Goal: Task Accomplishment & Management: Manage account settings

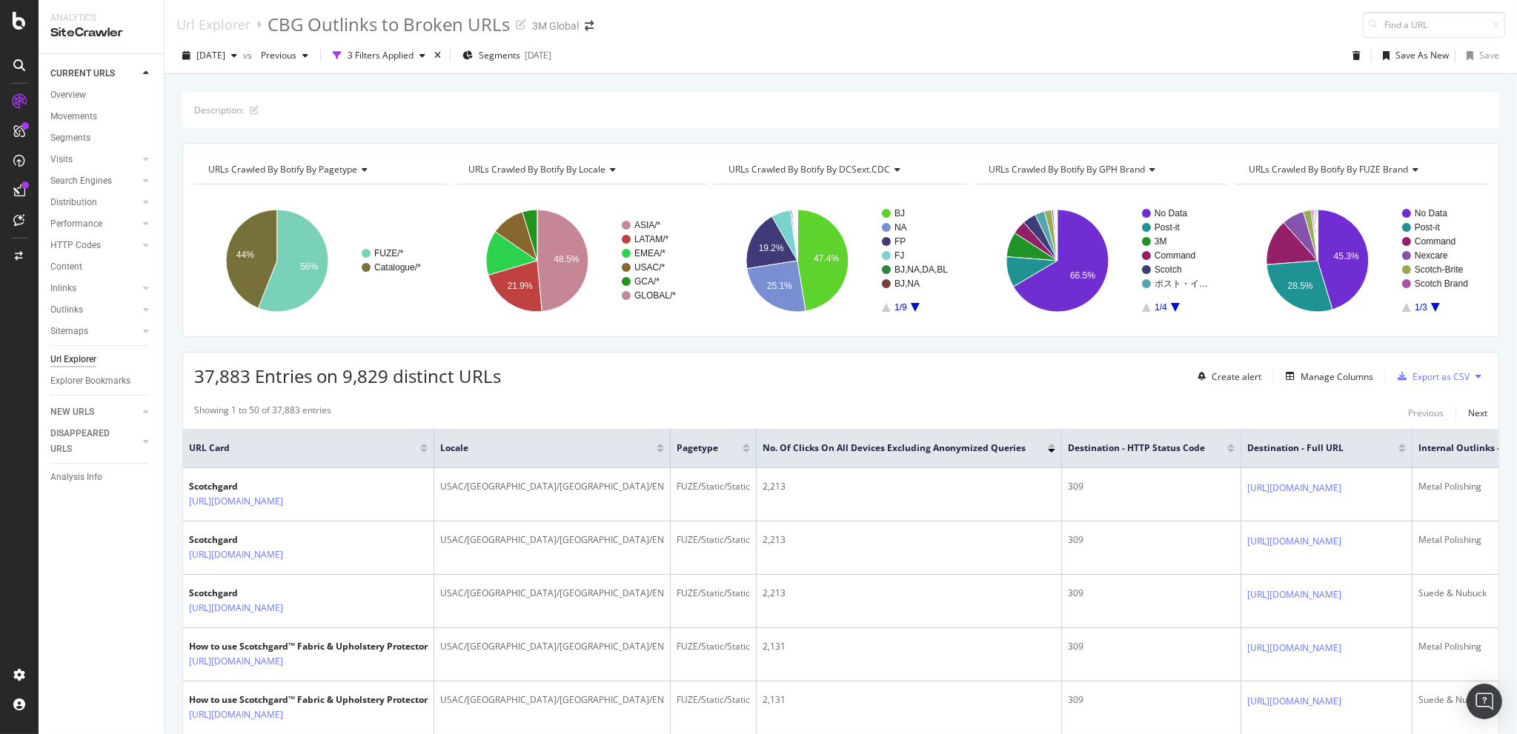
click at [84, 360] on div "Url Explorer" at bounding box center [73, 360] width 46 height 16
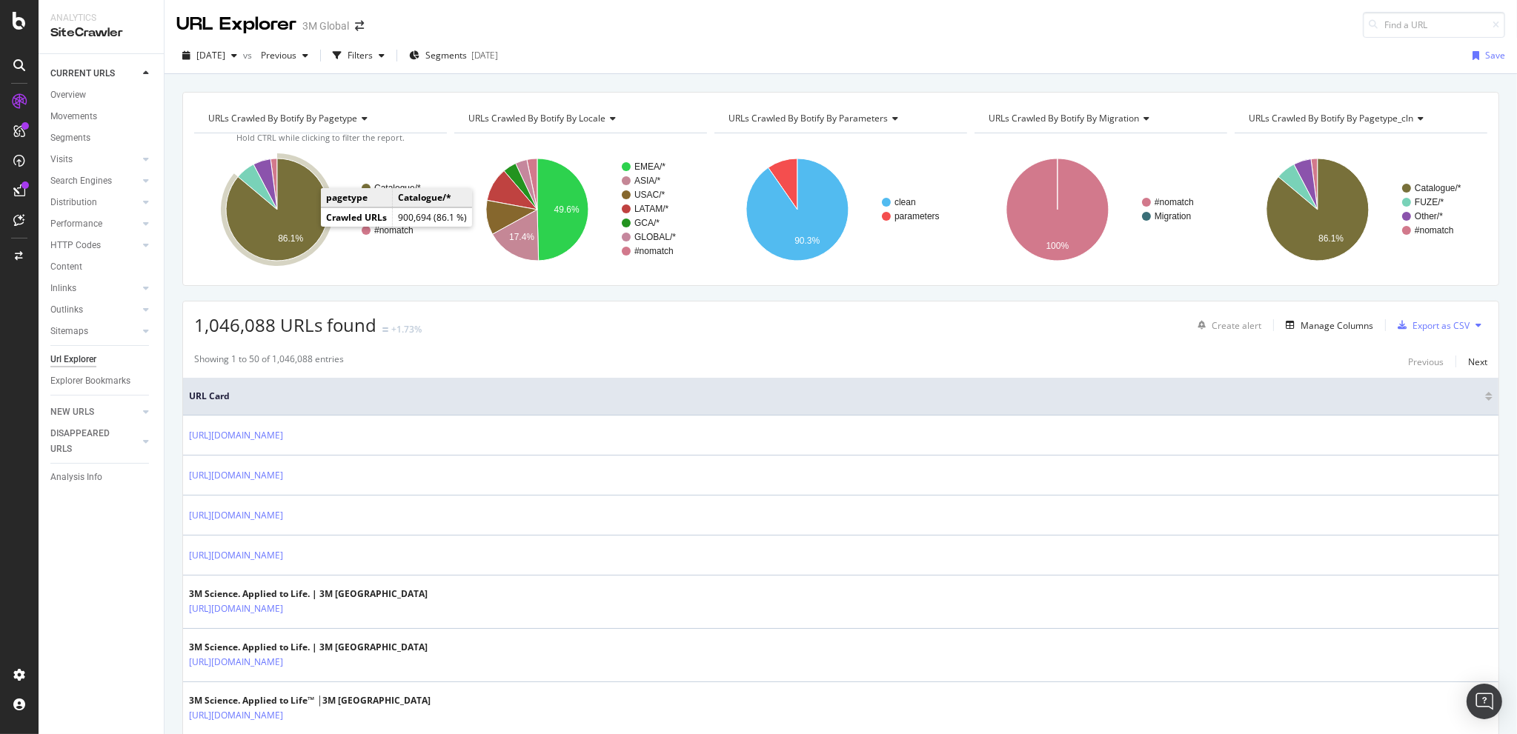
click at [296, 216] on icon "A chart." at bounding box center [277, 210] width 102 height 102
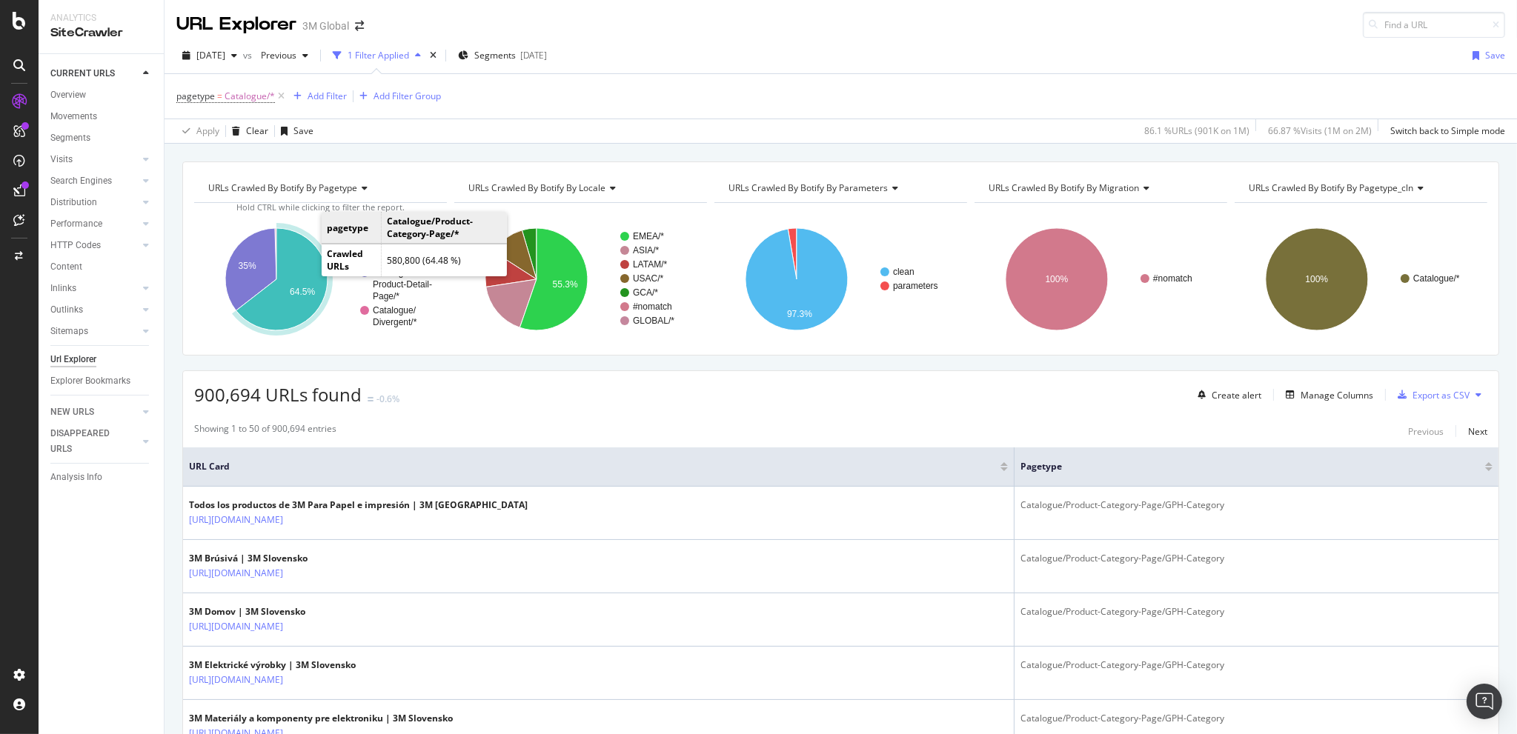
click at [303, 260] on icon "A chart." at bounding box center [281, 279] width 91 height 102
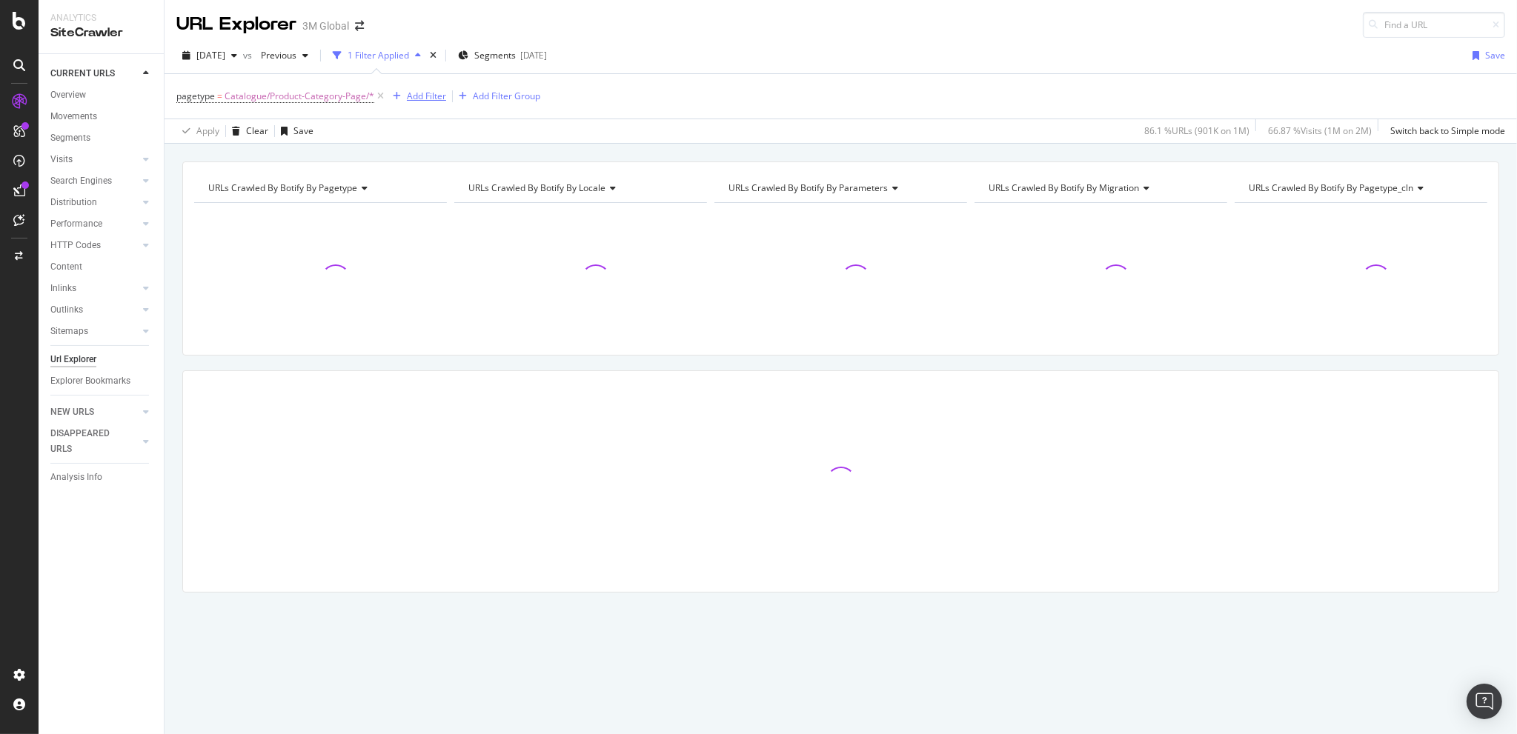
click at [418, 94] on div "Add Filter" at bounding box center [426, 96] width 39 height 13
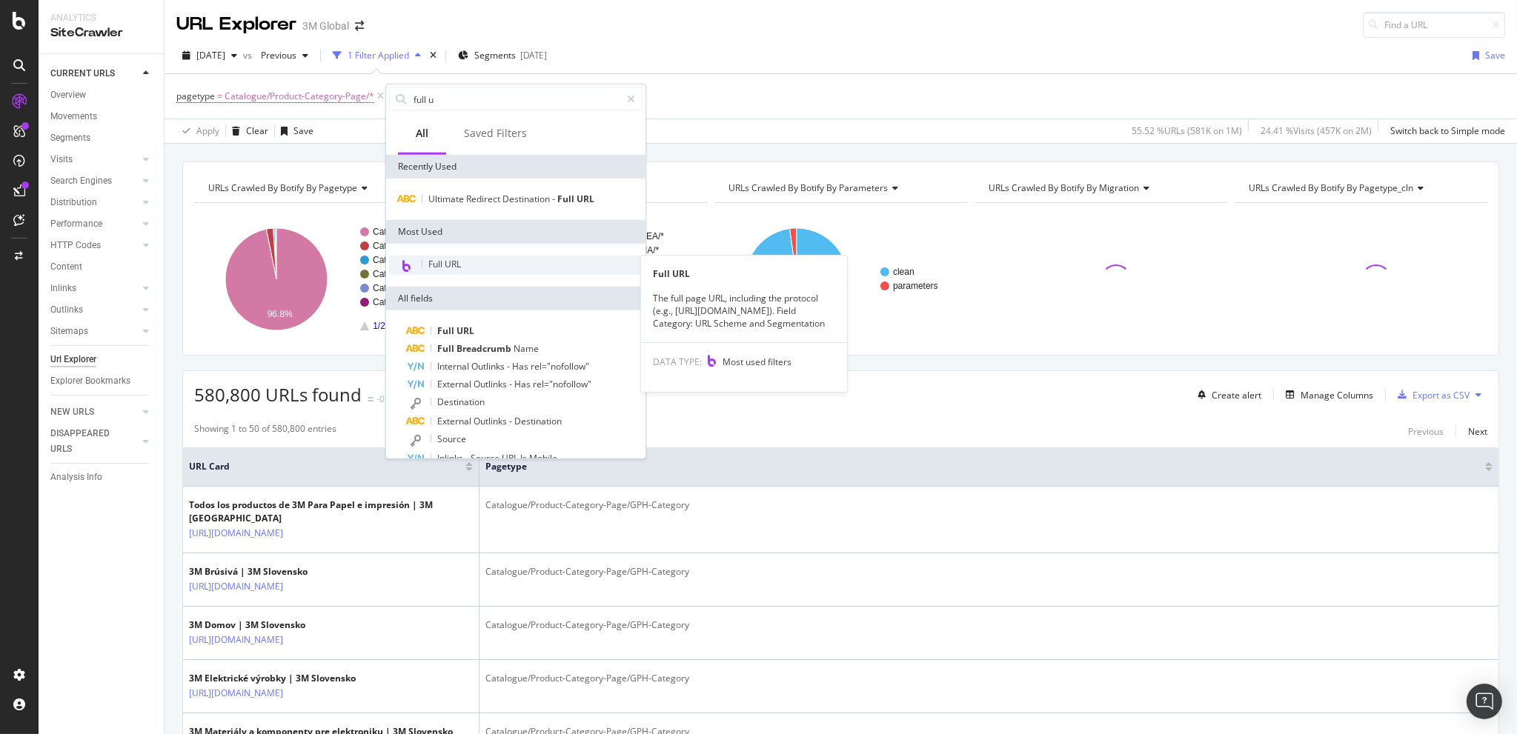
type input "full u"
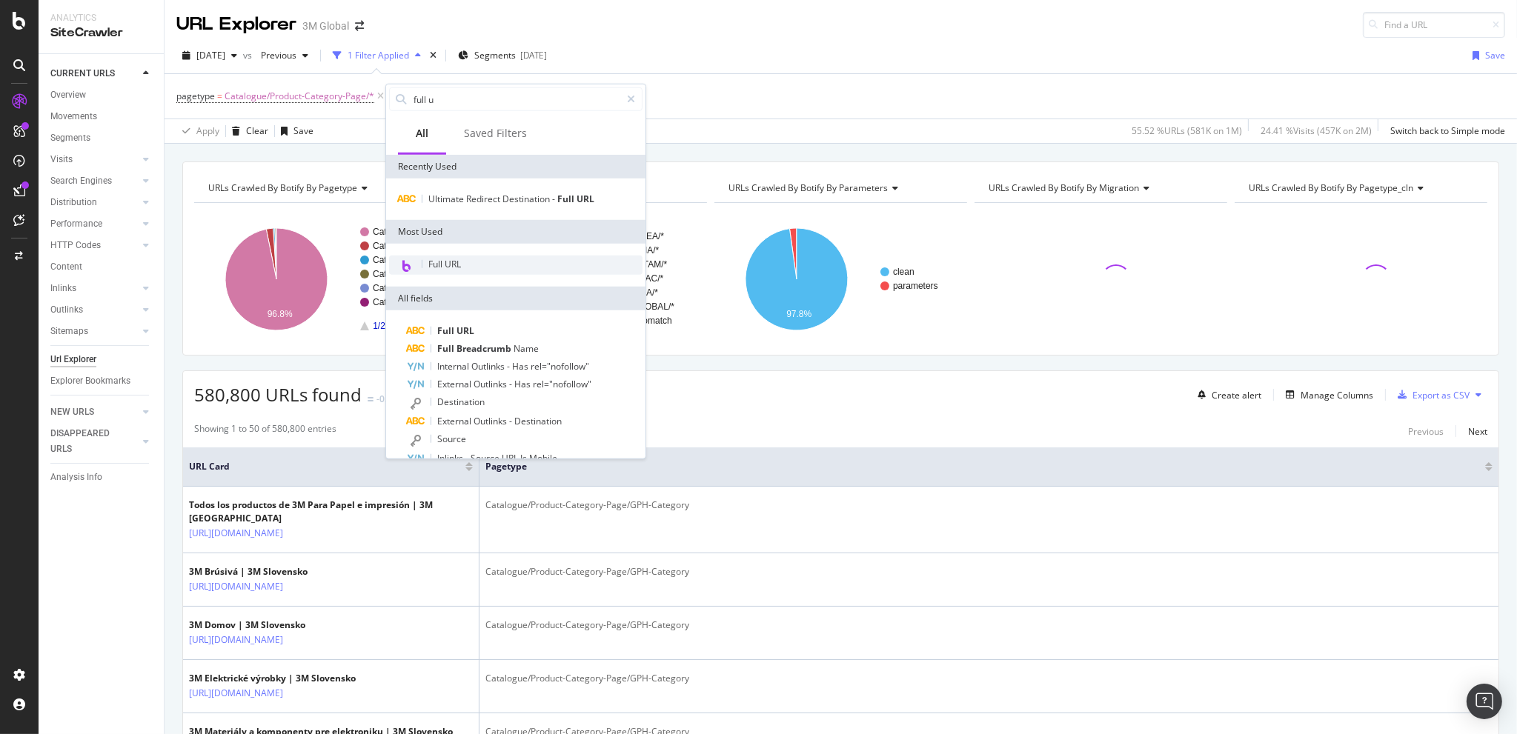
click at [453, 262] on span "Full URL" at bounding box center [444, 264] width 33 height 13
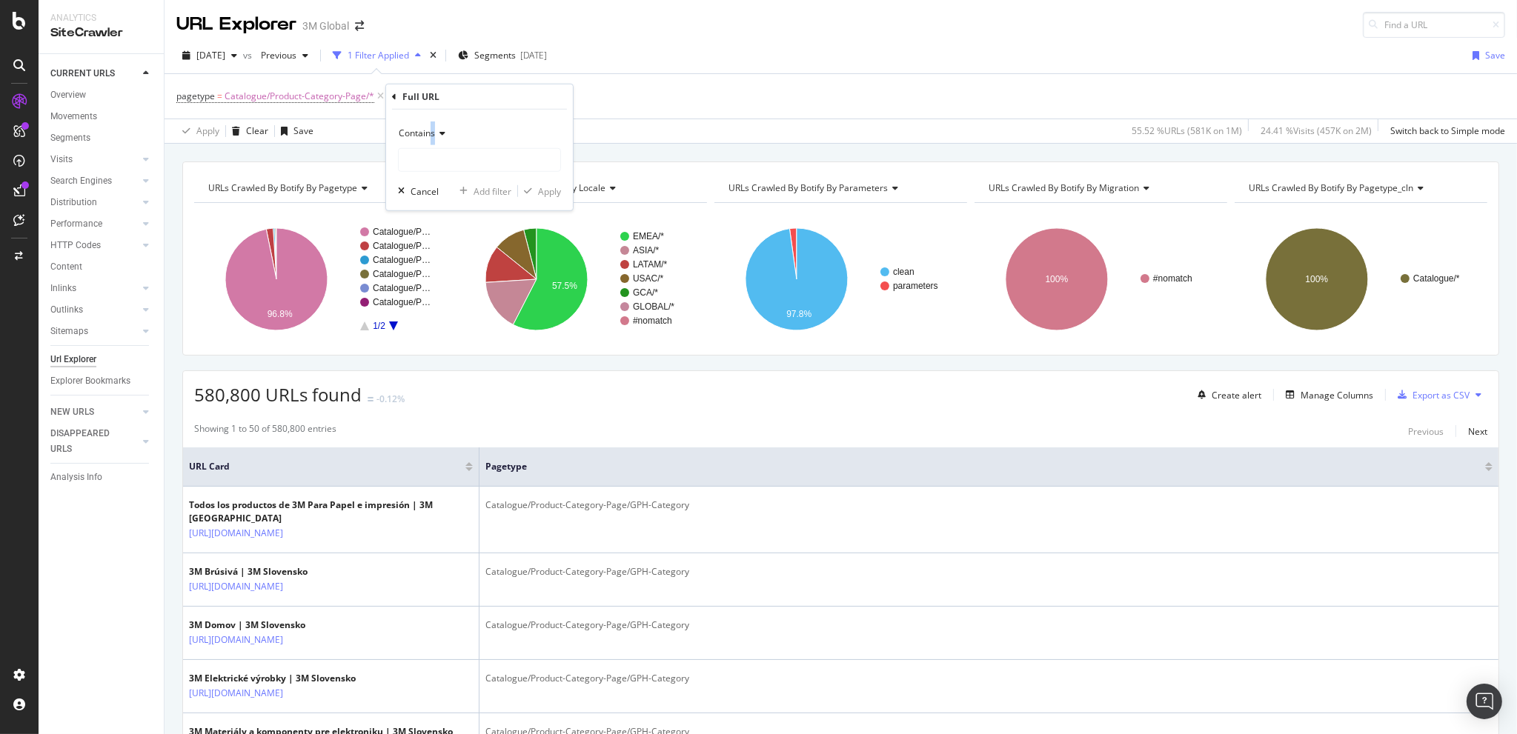
click at [433, 139] on span "Contains" at bounding box center [417, 133] width 36 height 13
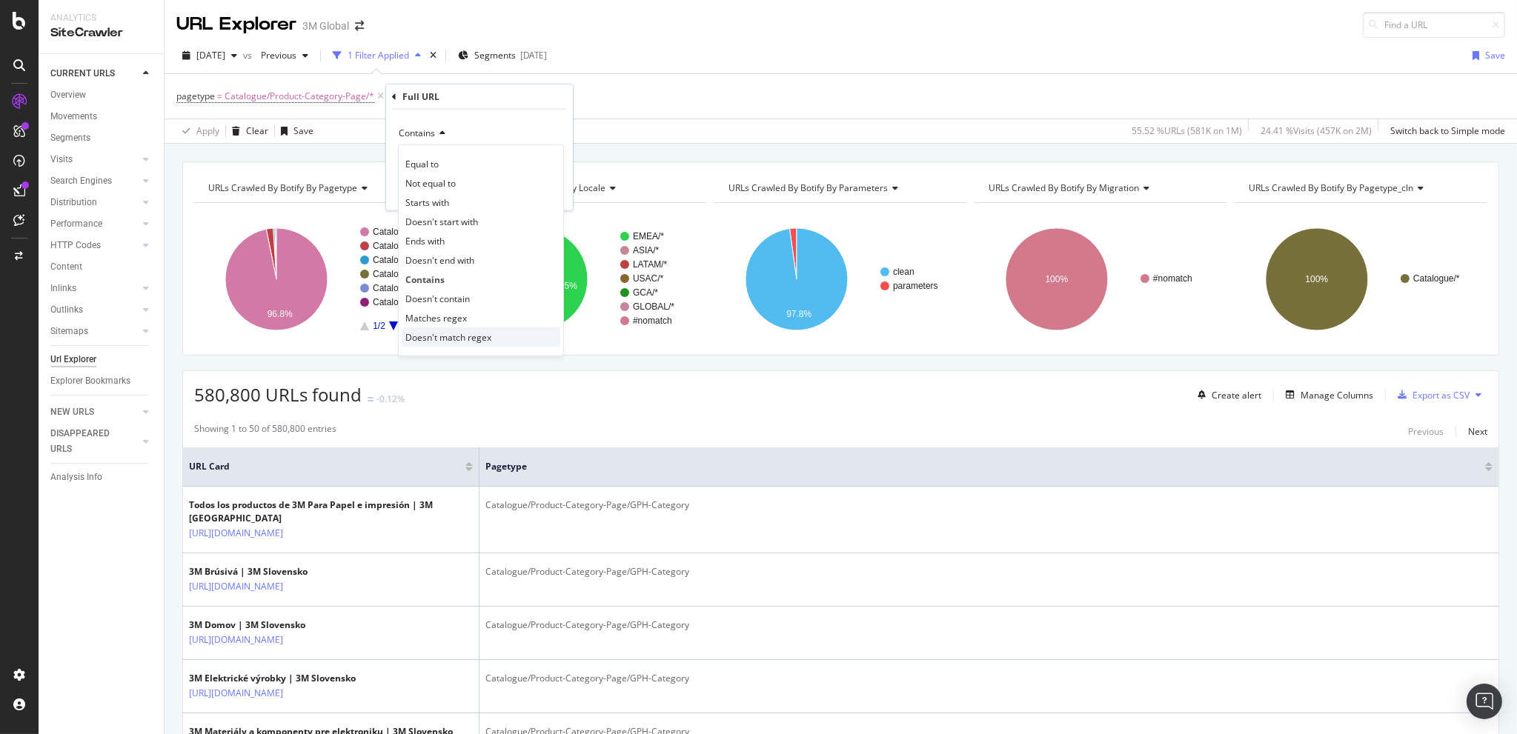
click at [463, 337] on span "Doesn't match regex" at bounding box center [448, 337] width 86 height 13
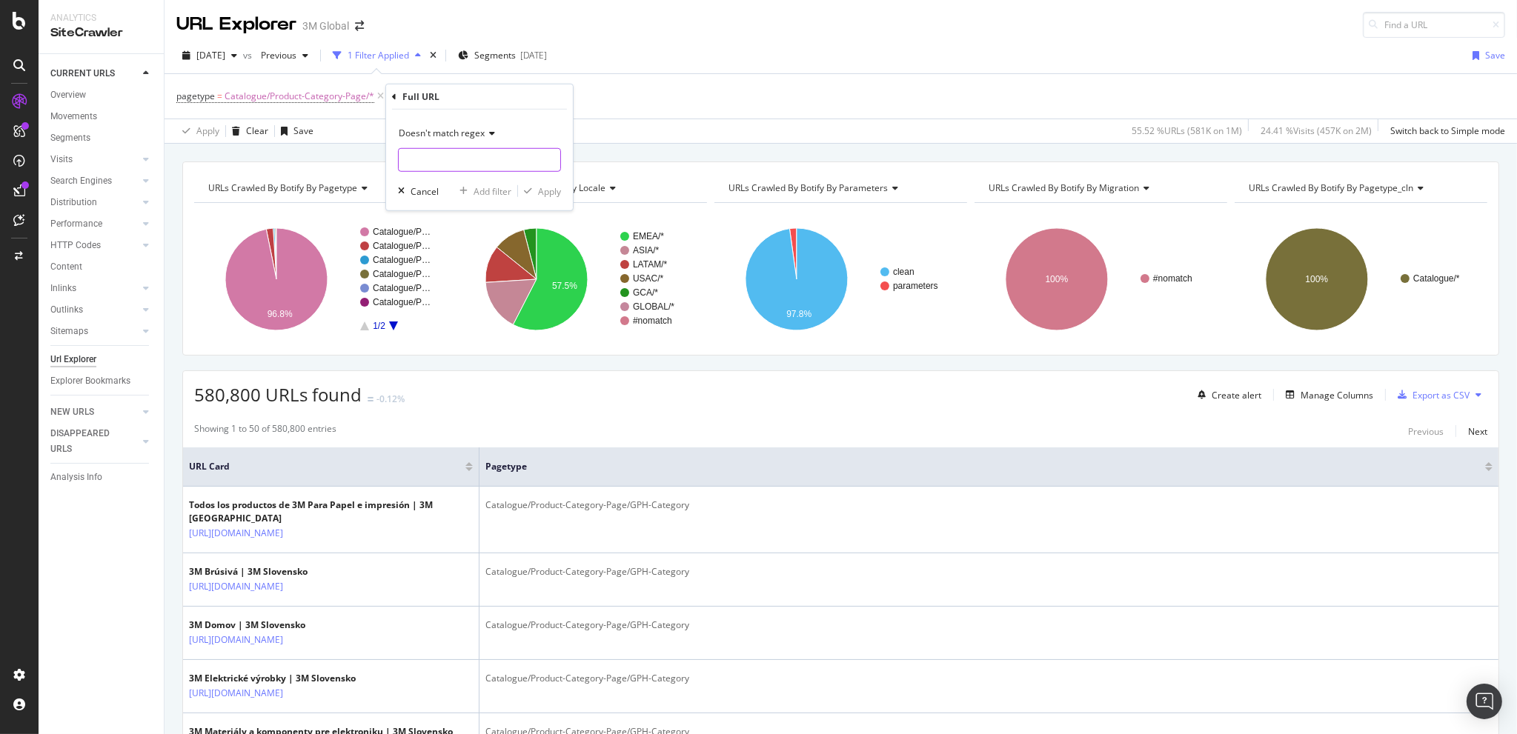
click at [440, 159] on input "text" at bounding box center [480, 160] width 162 height 24
type input "/i/|/b/"
click at [542, 186] on div "Apply" at bounding box center [549, 191] width 23 height 13
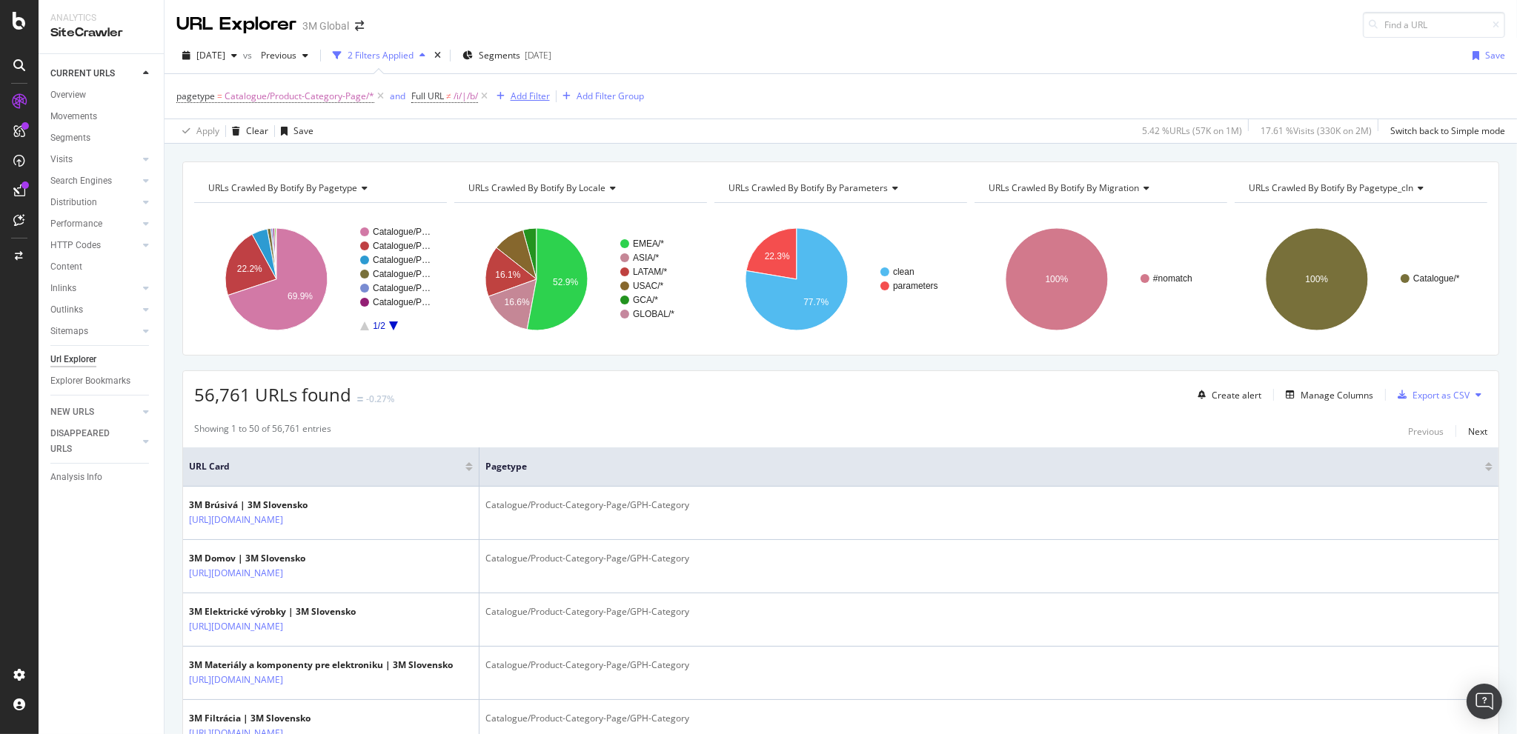
click at [526, 90] on div "Add Filter" at bounding box center [530, 96] width 39 height 13
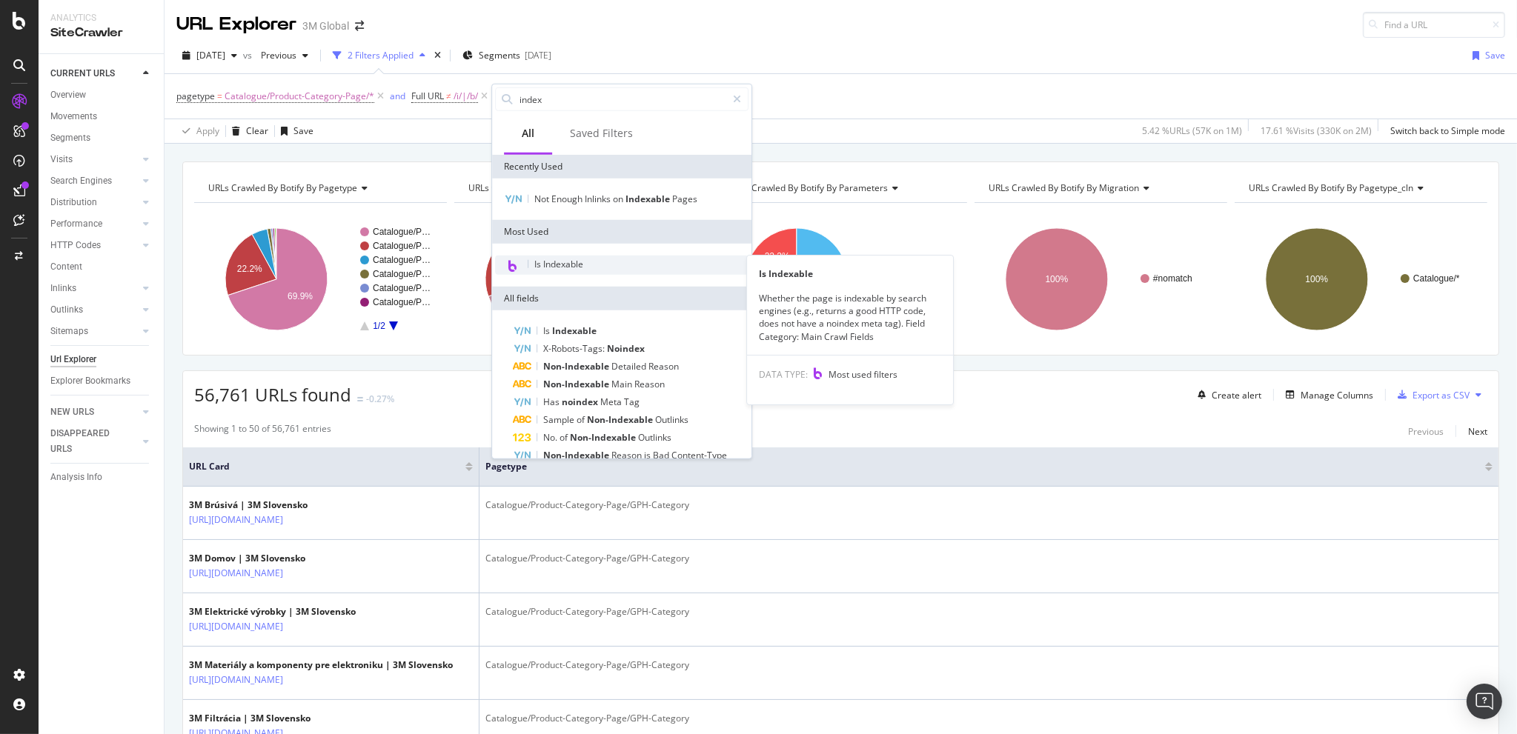
type input "index"
click at [568, 265] on span "Is Indexable" at bounding box center [558, 264] width 49 height 13
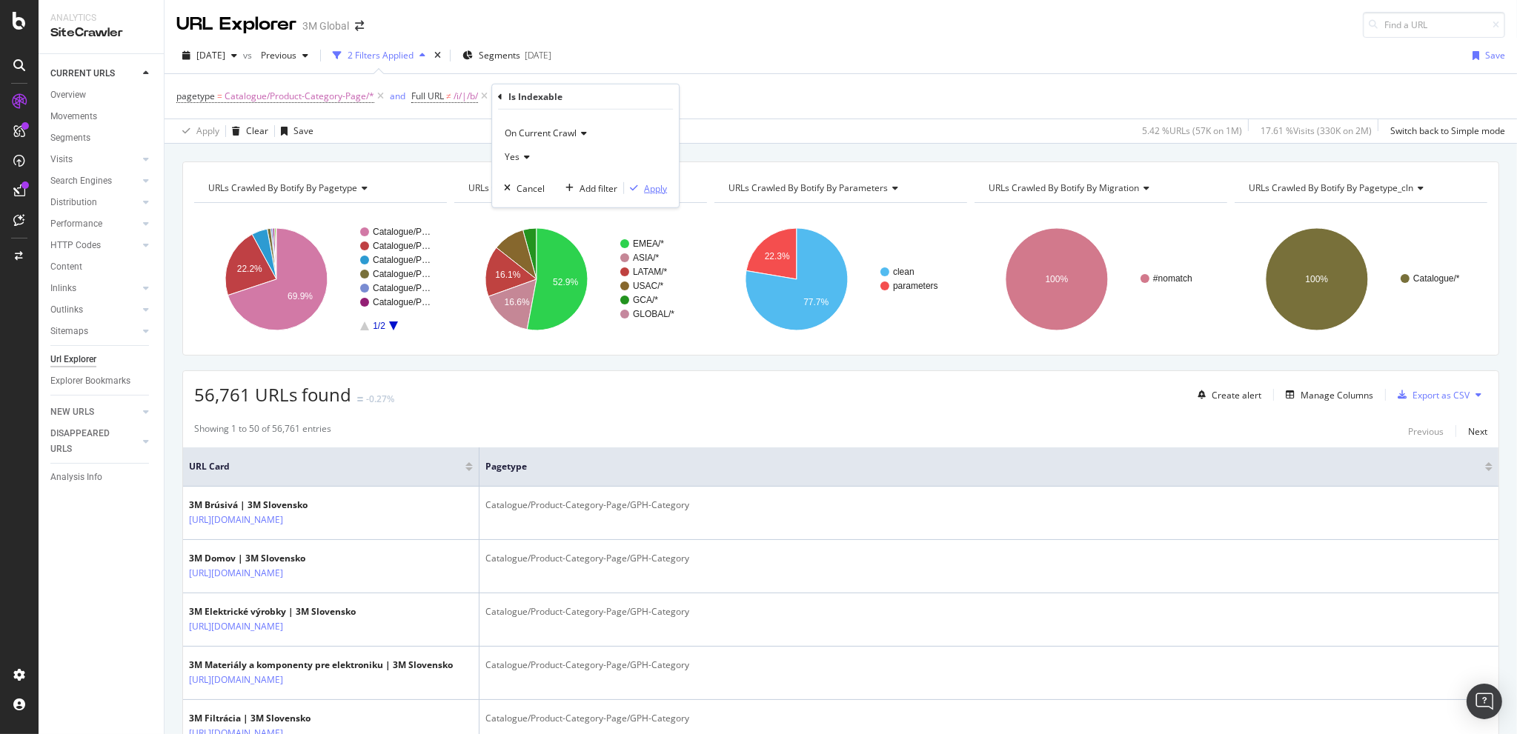
click at [661, 185] on div "Apply" at bounding box center [655, 188] width 23 height 13
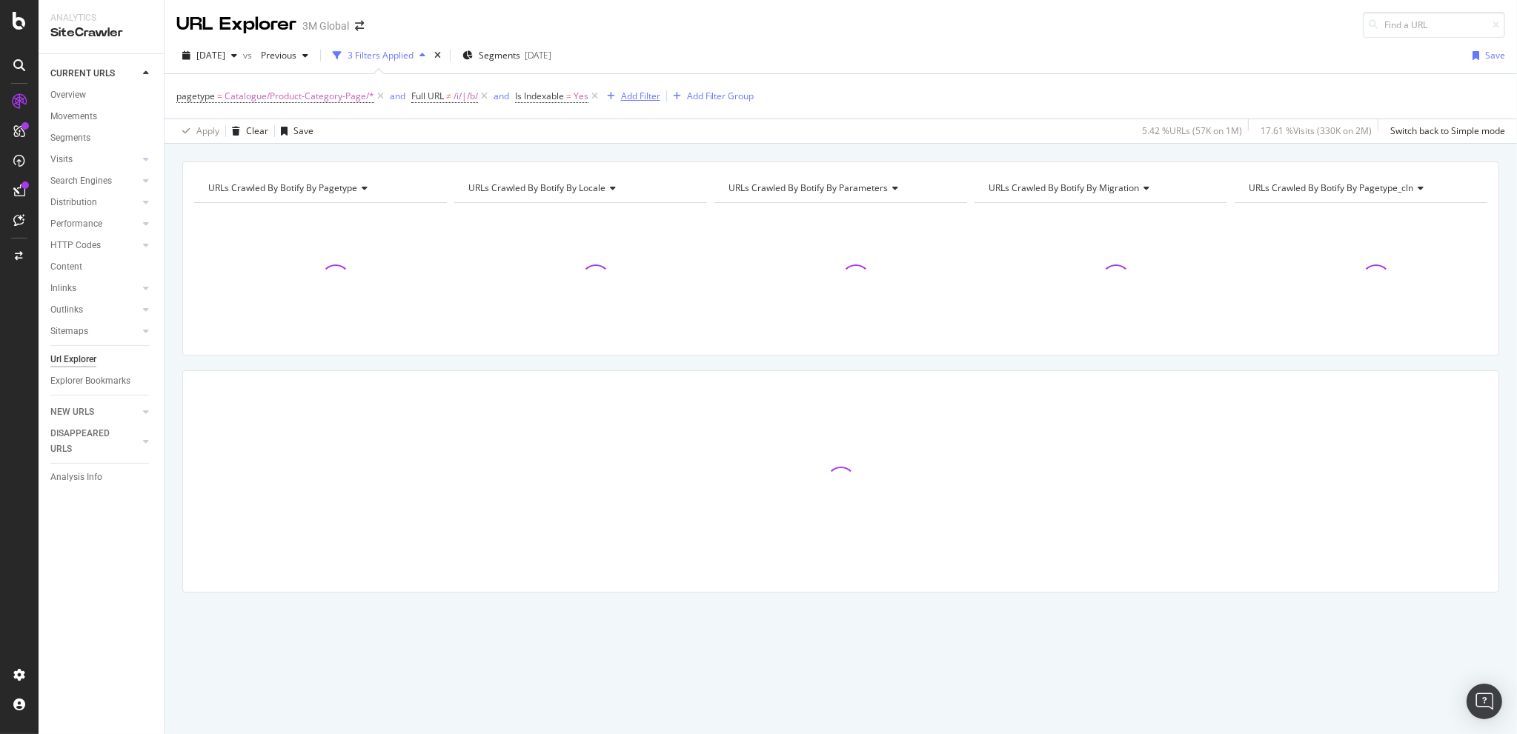
click at [647, 93] on div "Add Filter" at bounding box center [640, 96] width 39 height 13
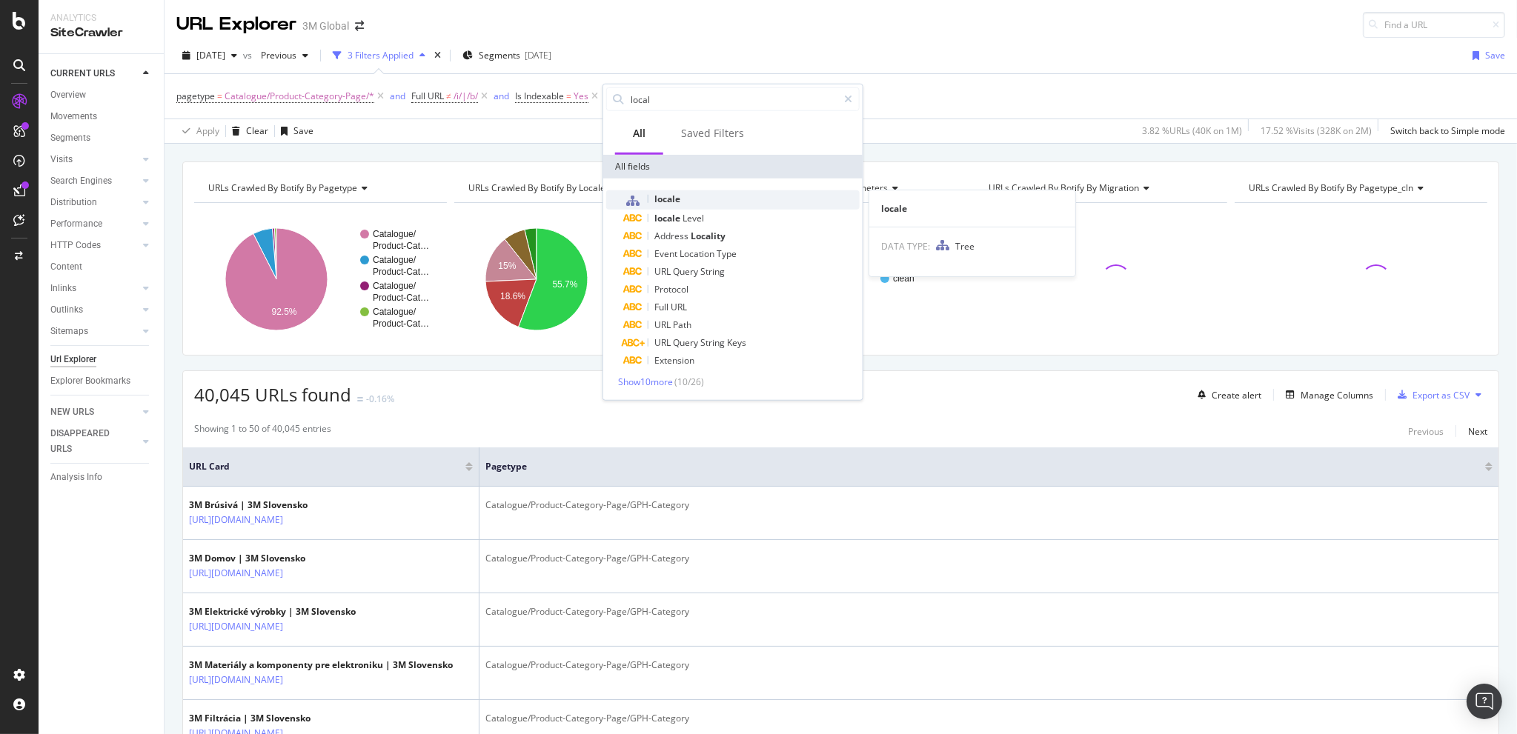
type input "local"
click at [680, 197] on span "locale" at bounding box center [667, 199] width 26 height 13
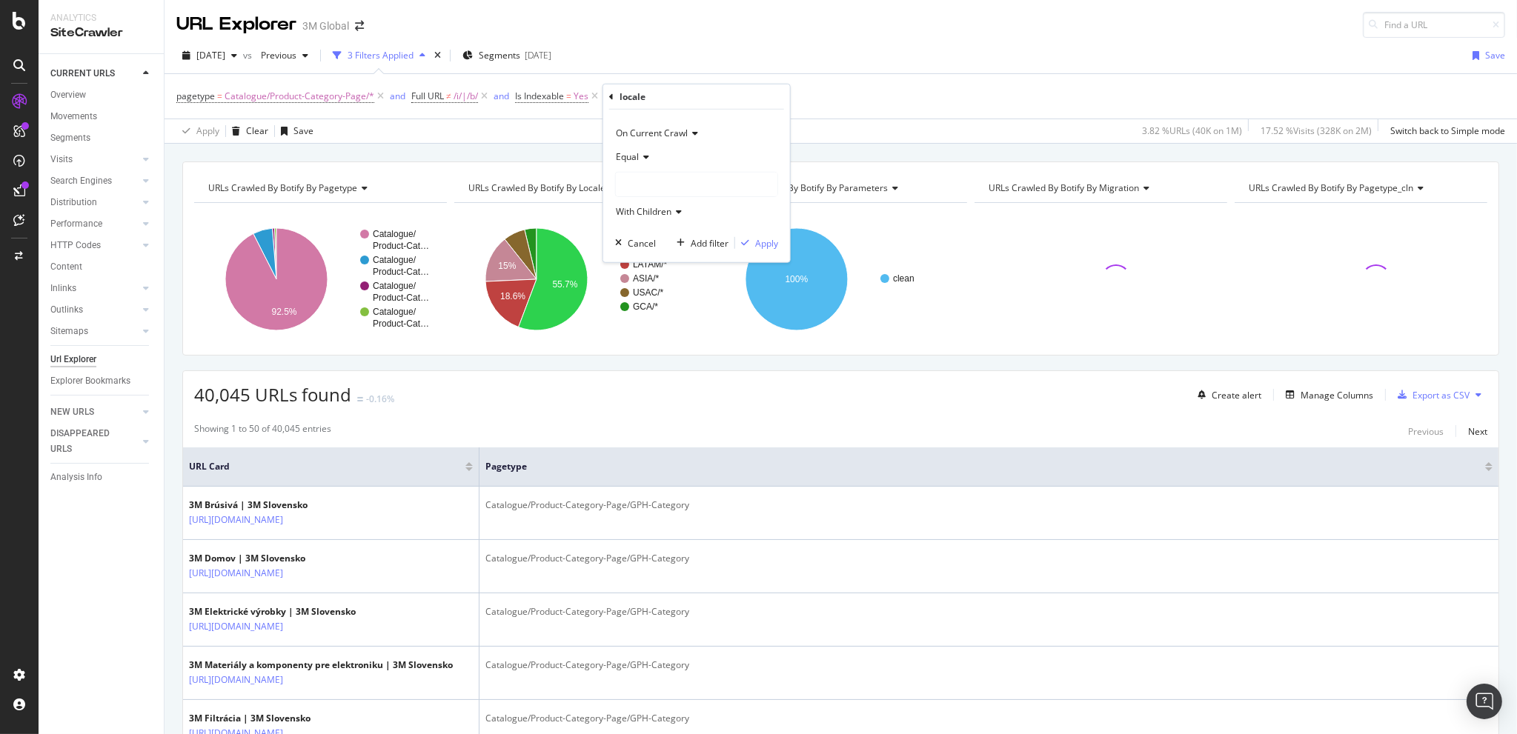
click at [658, 177] on div at bounding box center [697, 185] width 162 height 24
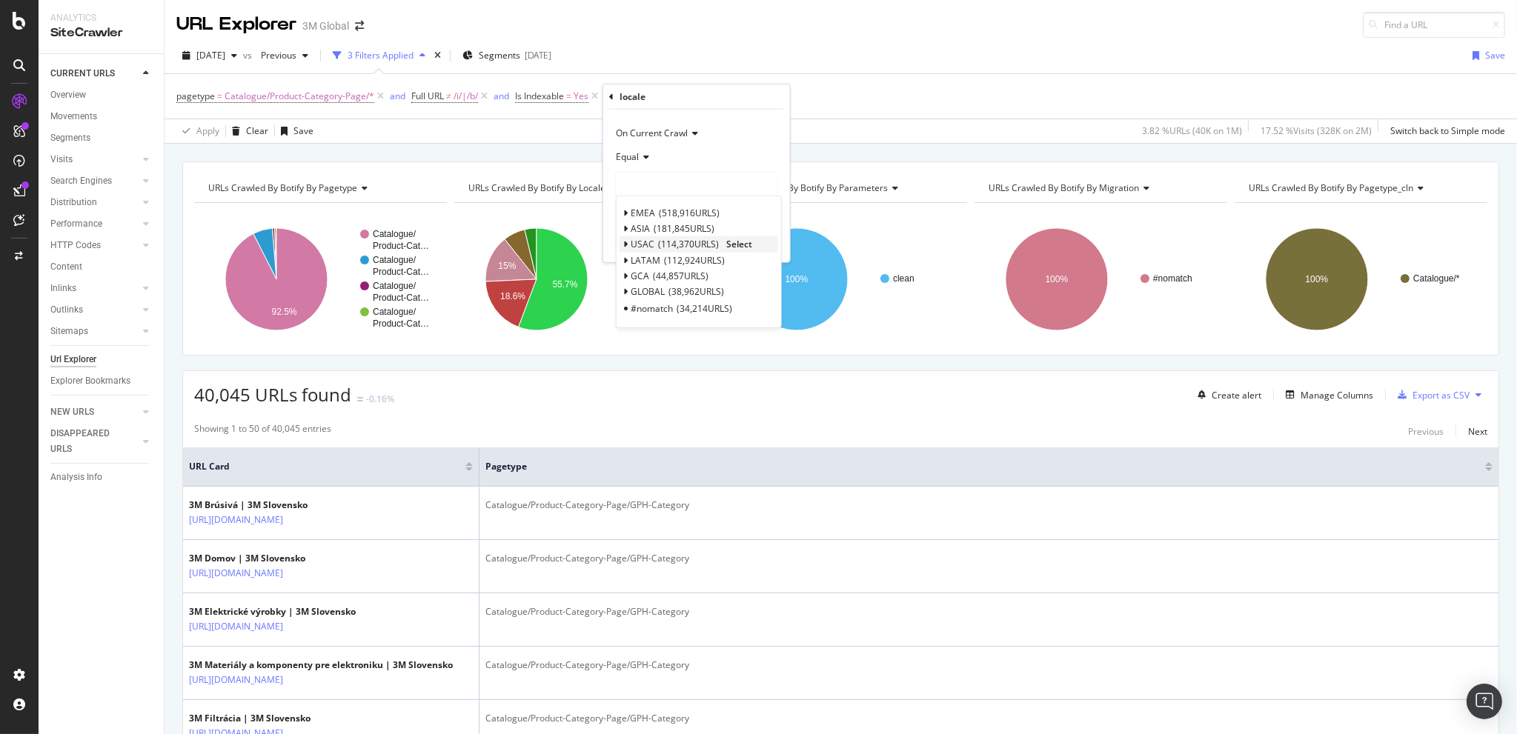
click at [625, 244] on icon at bounding box center [625, 244] width 5 height 9
click at [632, 256] on icon at bounding box center [633, 260] width 5 height 9
click at [644, 273] on icon at bounding box center [644, 276] width 5 height 9
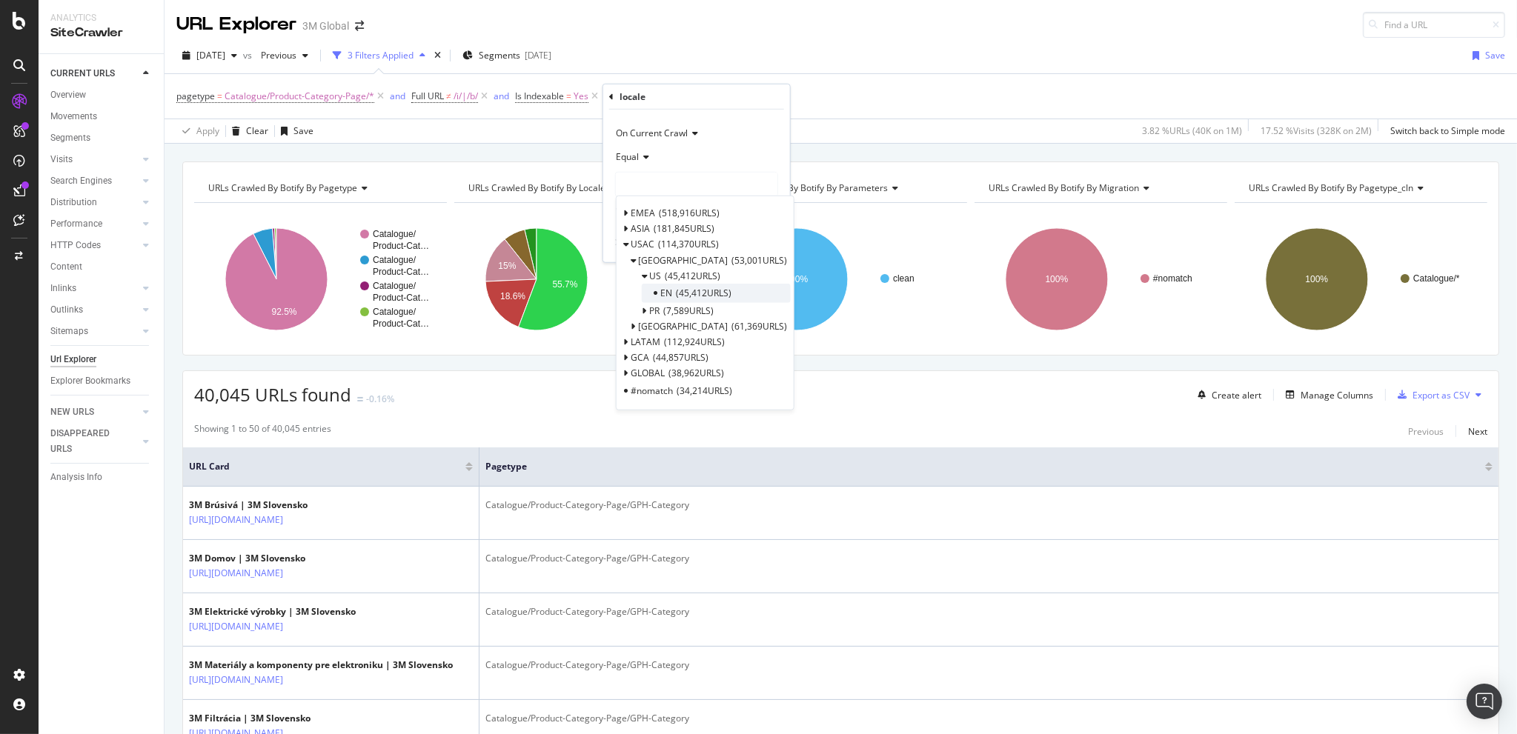
click at [664, 291] on span "EN" at bounding box center [666, 293] width 12 height 13
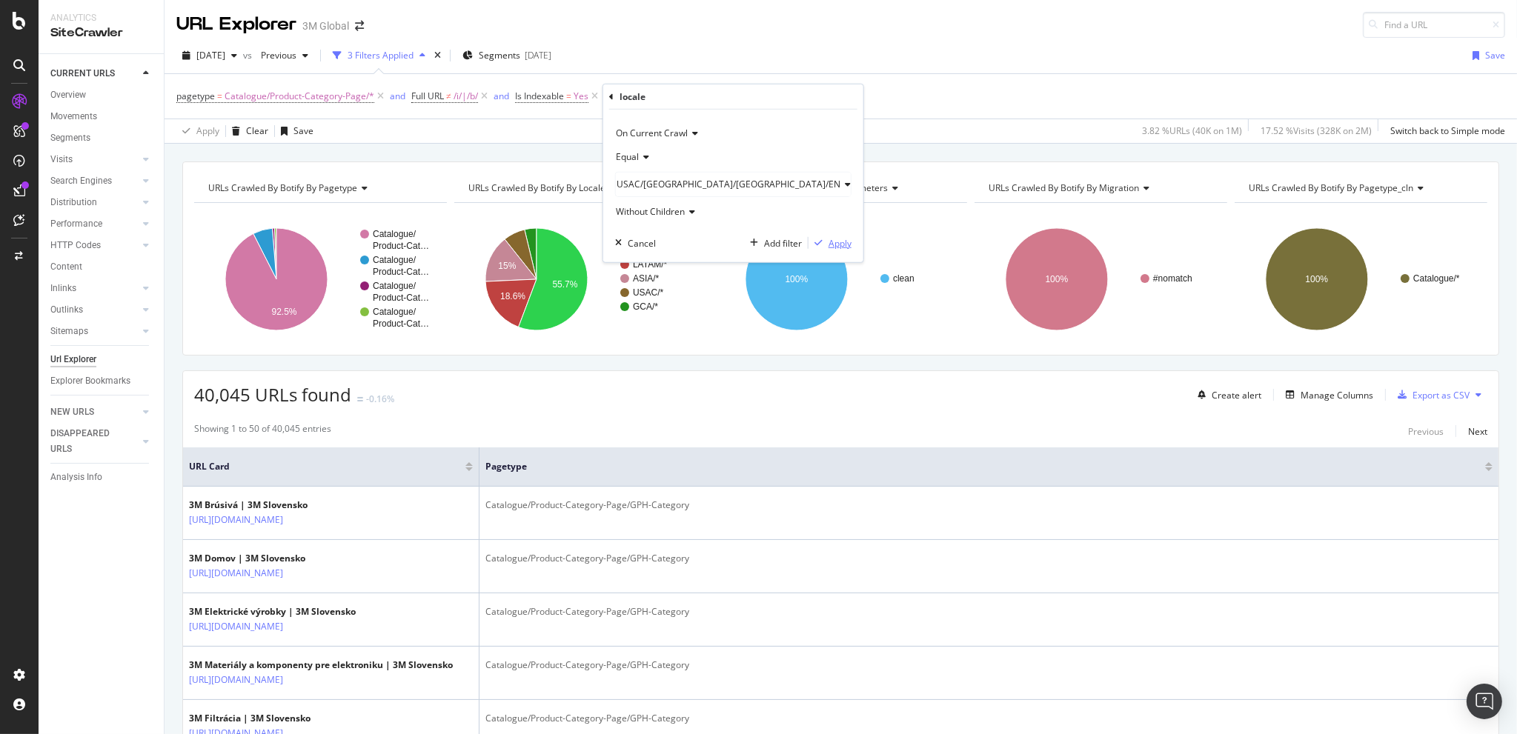
click at [829, 237] on div "Apply" at bounding box center [840, 242] width 23 height 13
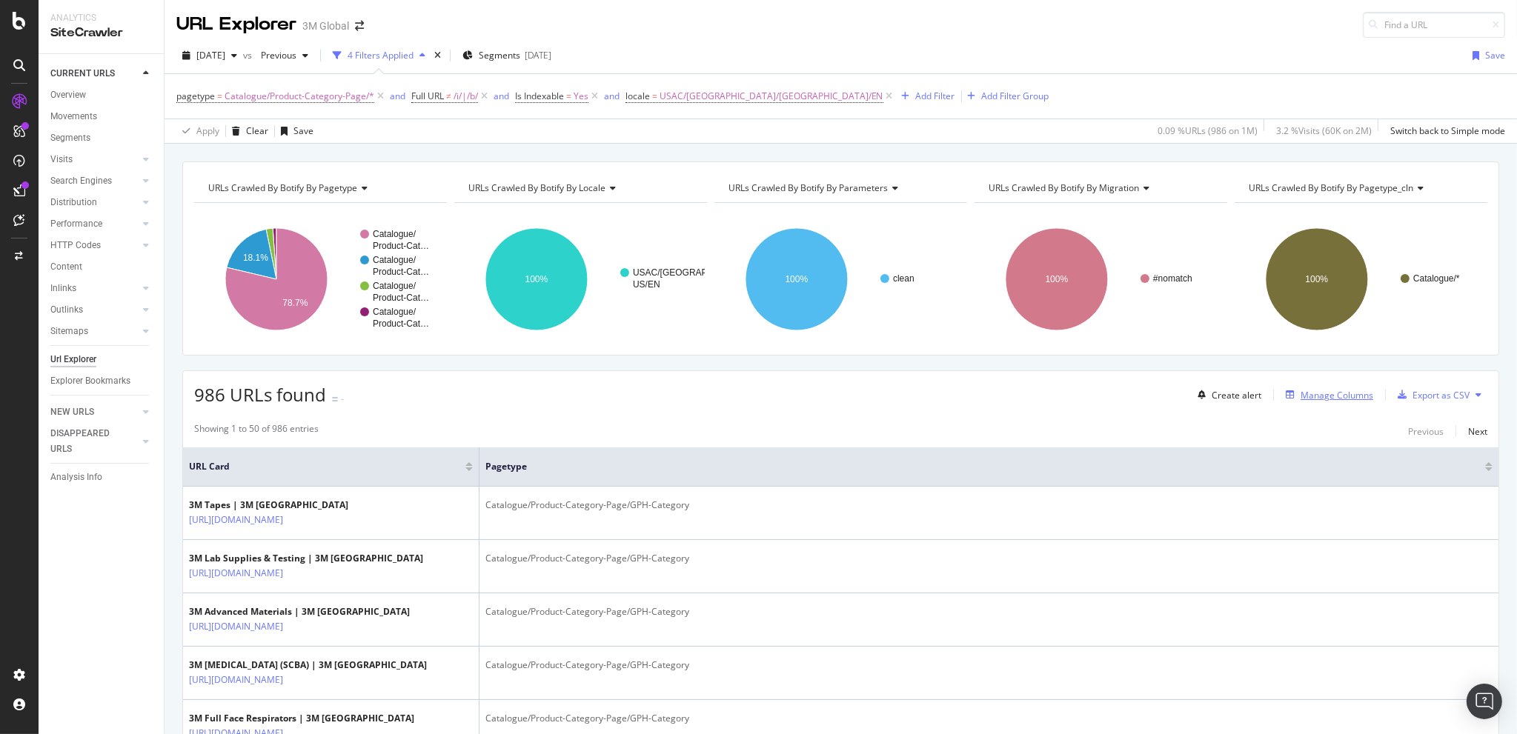
click at [1325, 390] on div "Manage Columns" at bounding box center [1337, 395] width 73 height 13
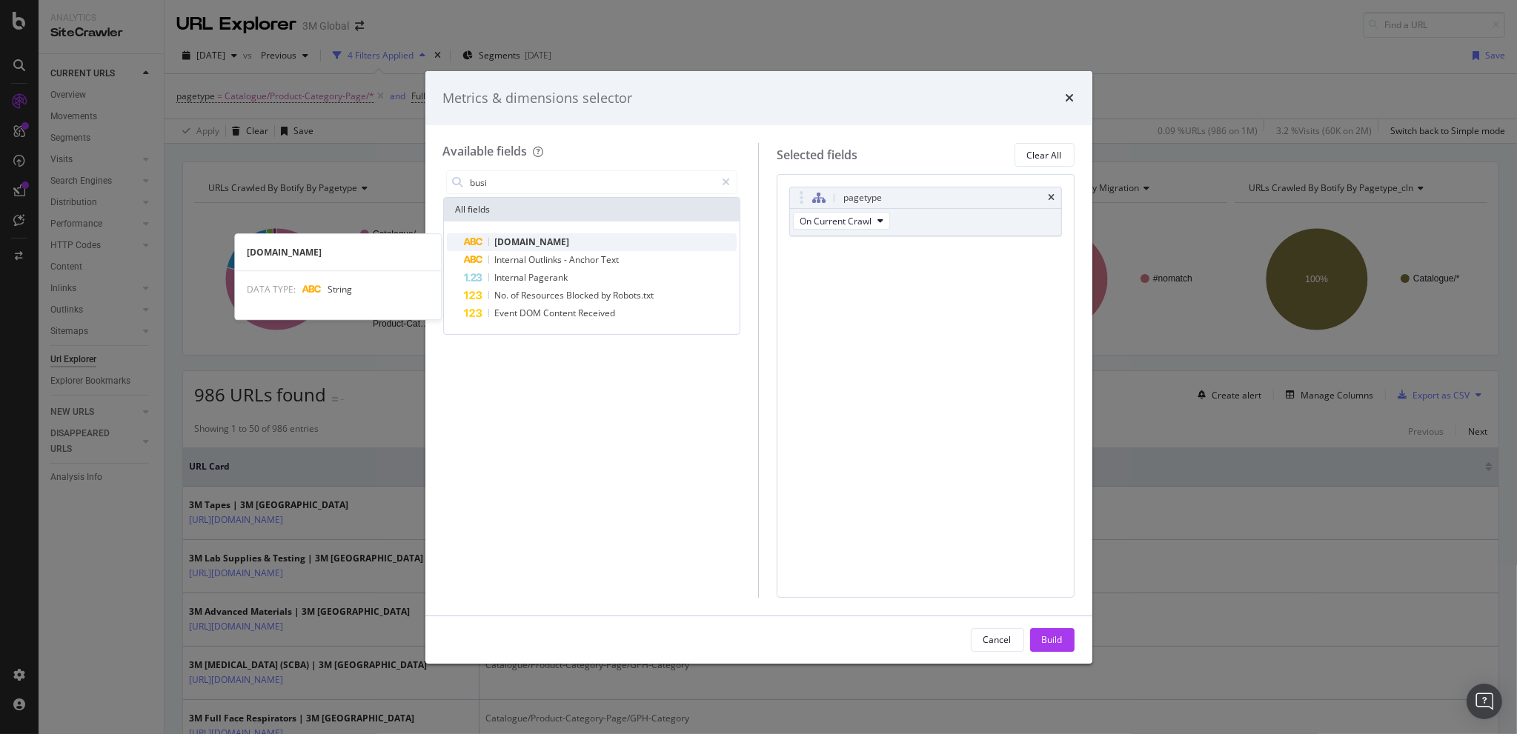
click at [590, 235] on div "[DOMAIN_NAME]" at bounding box center [601, 242] width 273 height 18
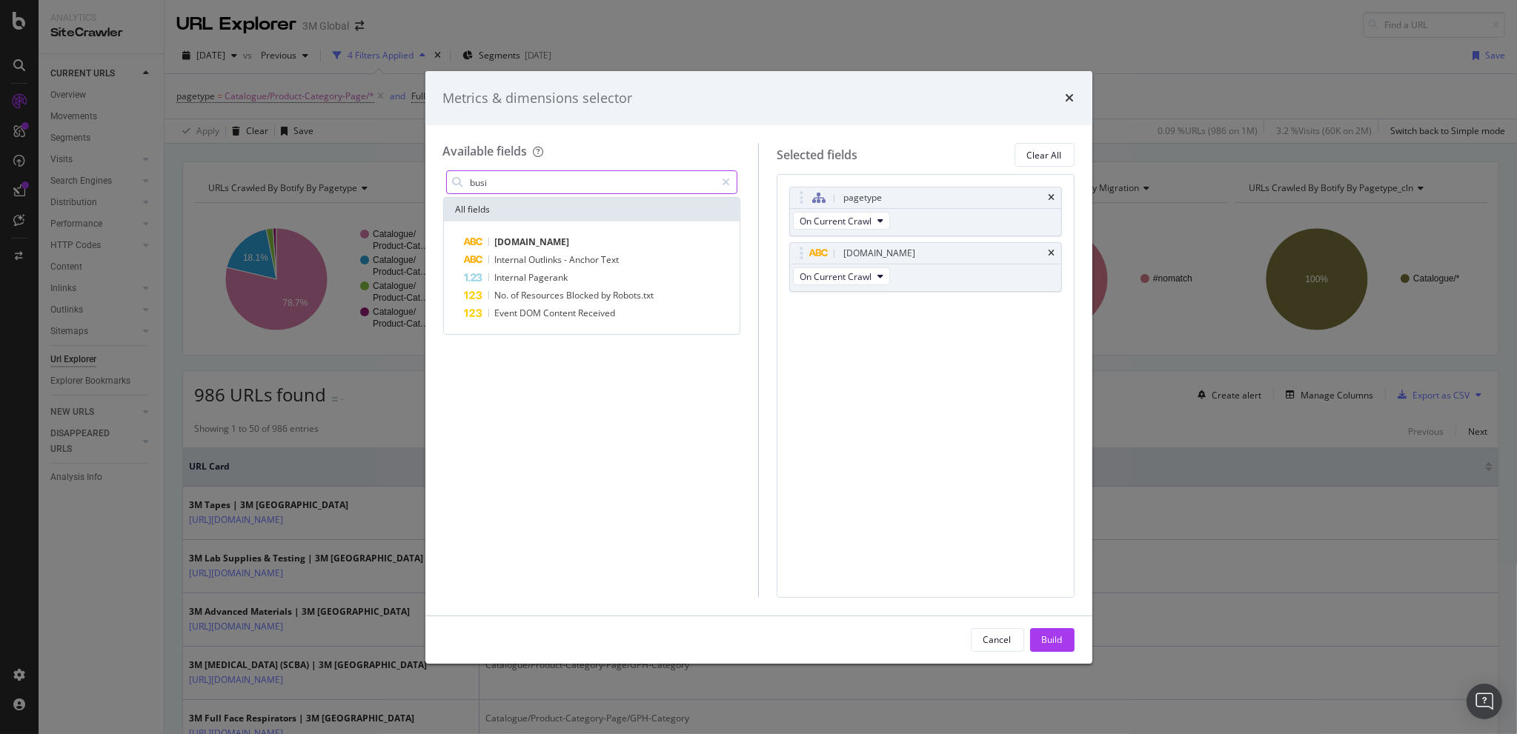
click at [536, 180] on input "busi" at bounding box center [592, 182] width 247 height 22
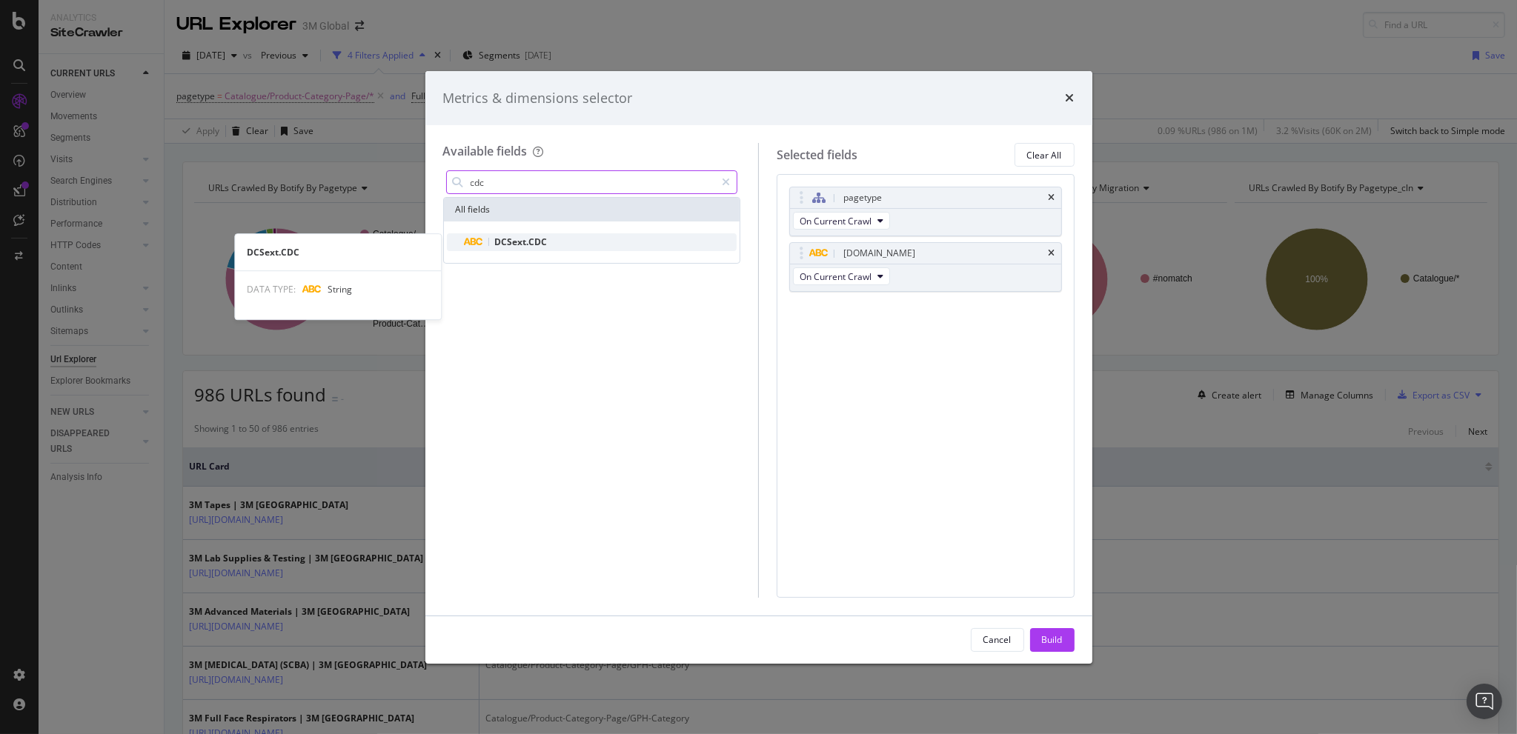
type input "cdc"
click at [552, 234] on div "DCSext.CDC" at bounding box center [601, 242] width 273 height 18
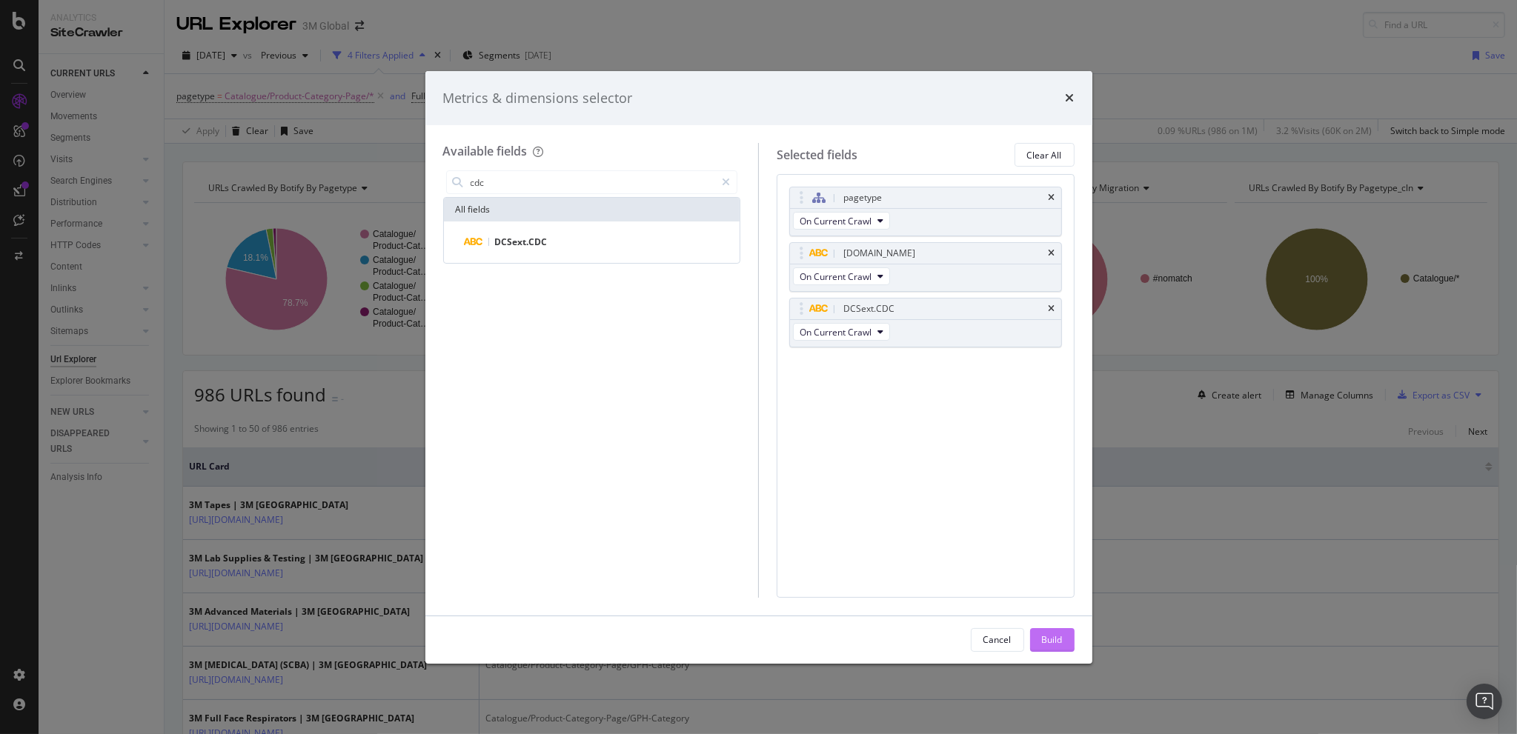
click at [1050, 634] on div "Build" at bounding box center [1052, 640] width 21 height 13
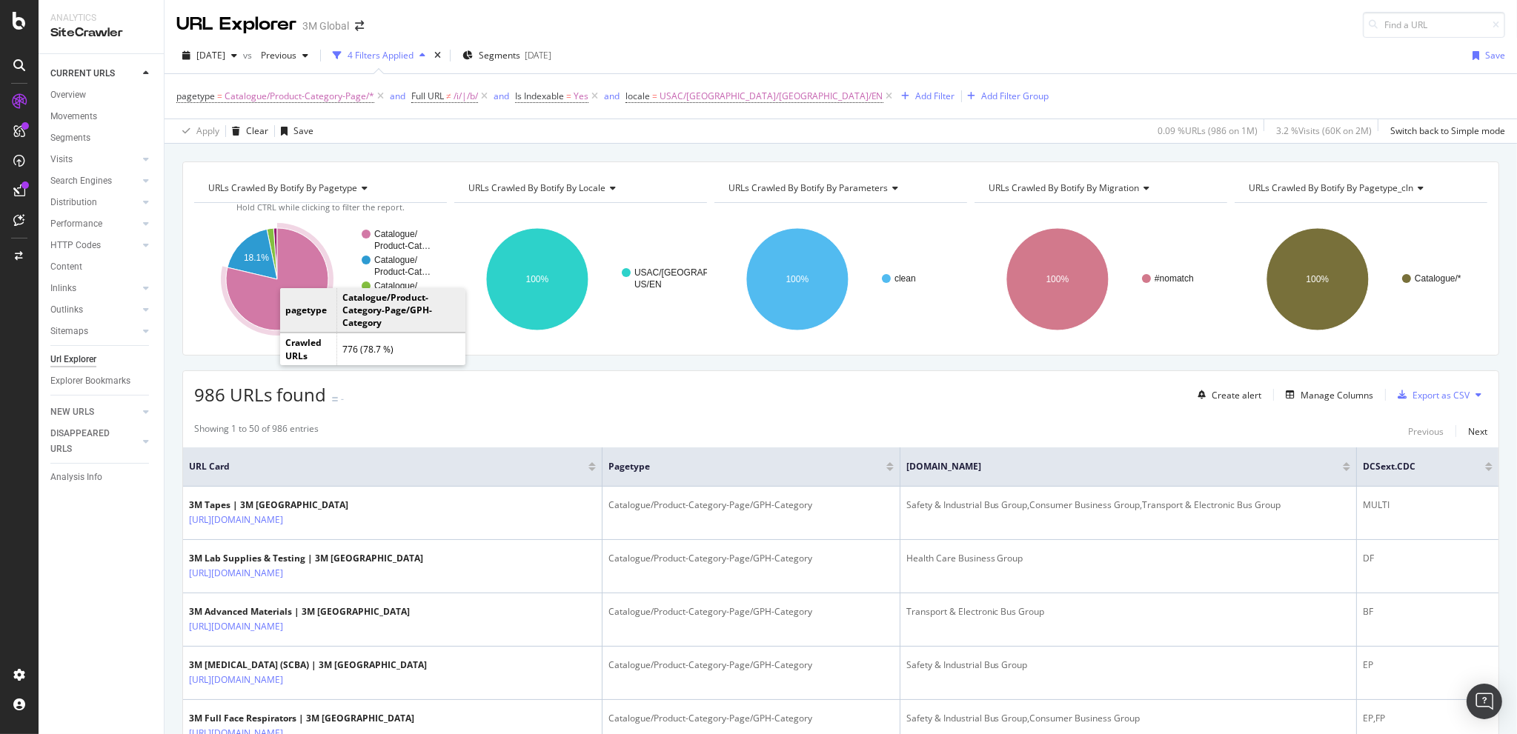
click at [257, 292] on icon "A chart." at bounding box center [277, 279] width 102 height 102
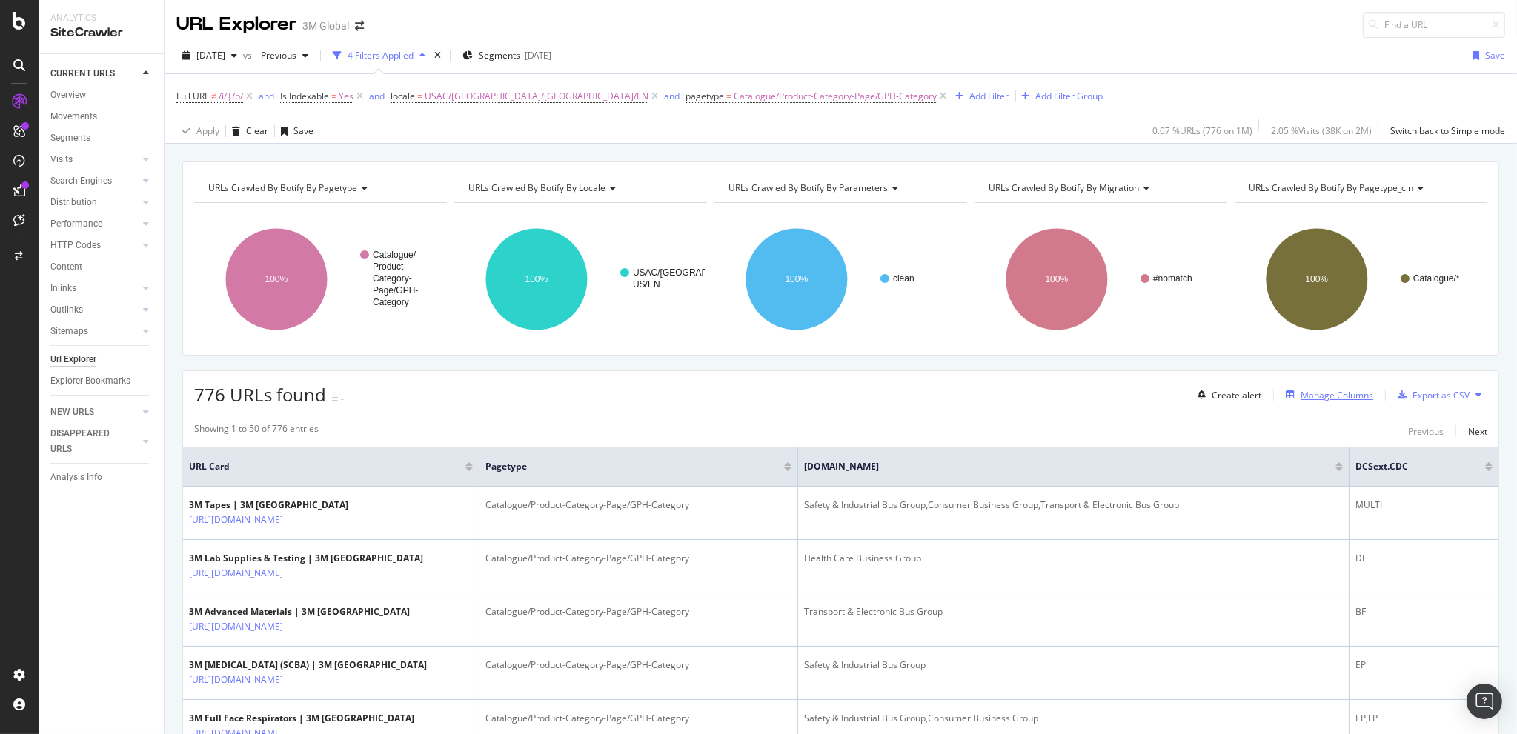
click at [1309, 389] on div "Manage Columns" at bounding box center [1337, 395] width 73 height 13
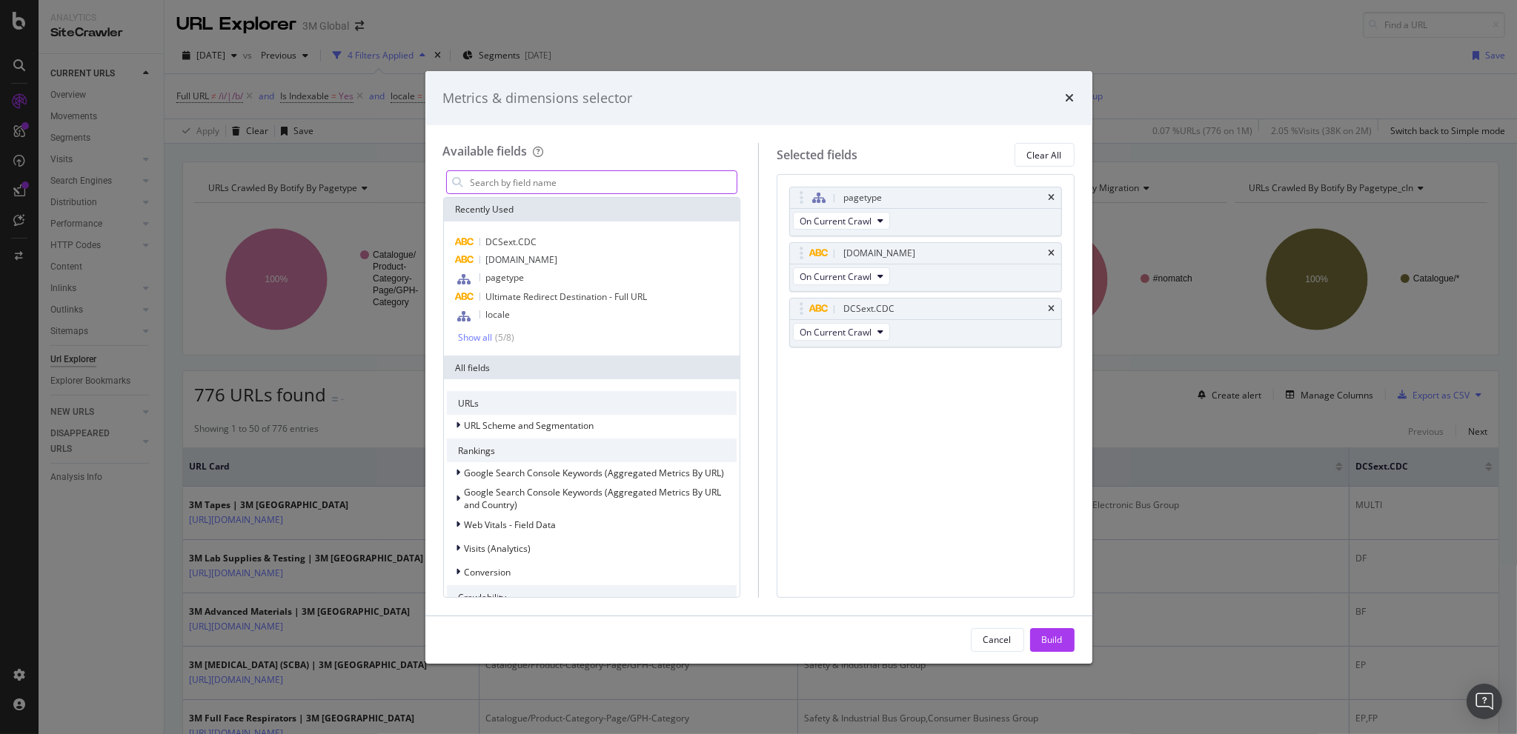
click at [578, 178] on input "modal" at bounding box center [603, 182] width 268 height 22
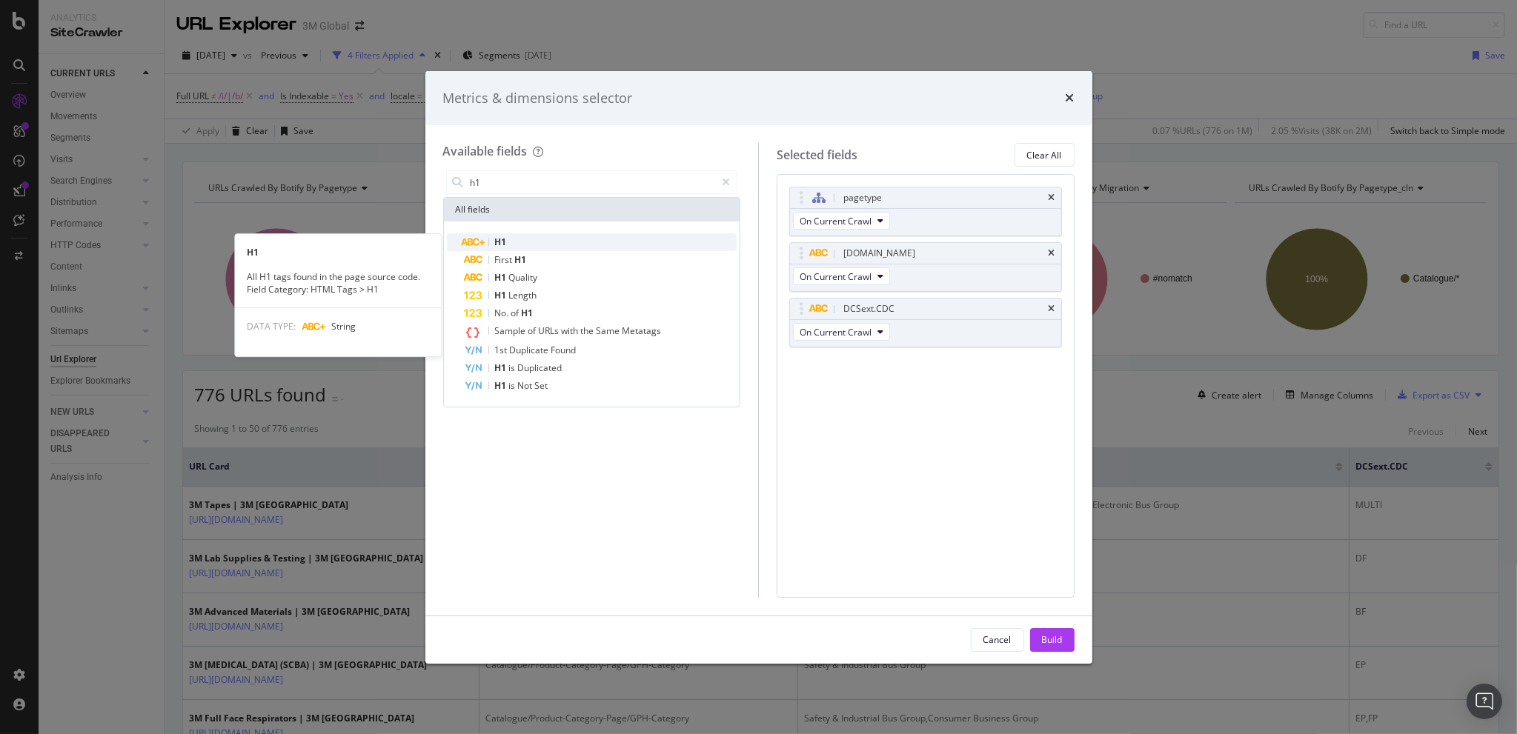
type input "h1"
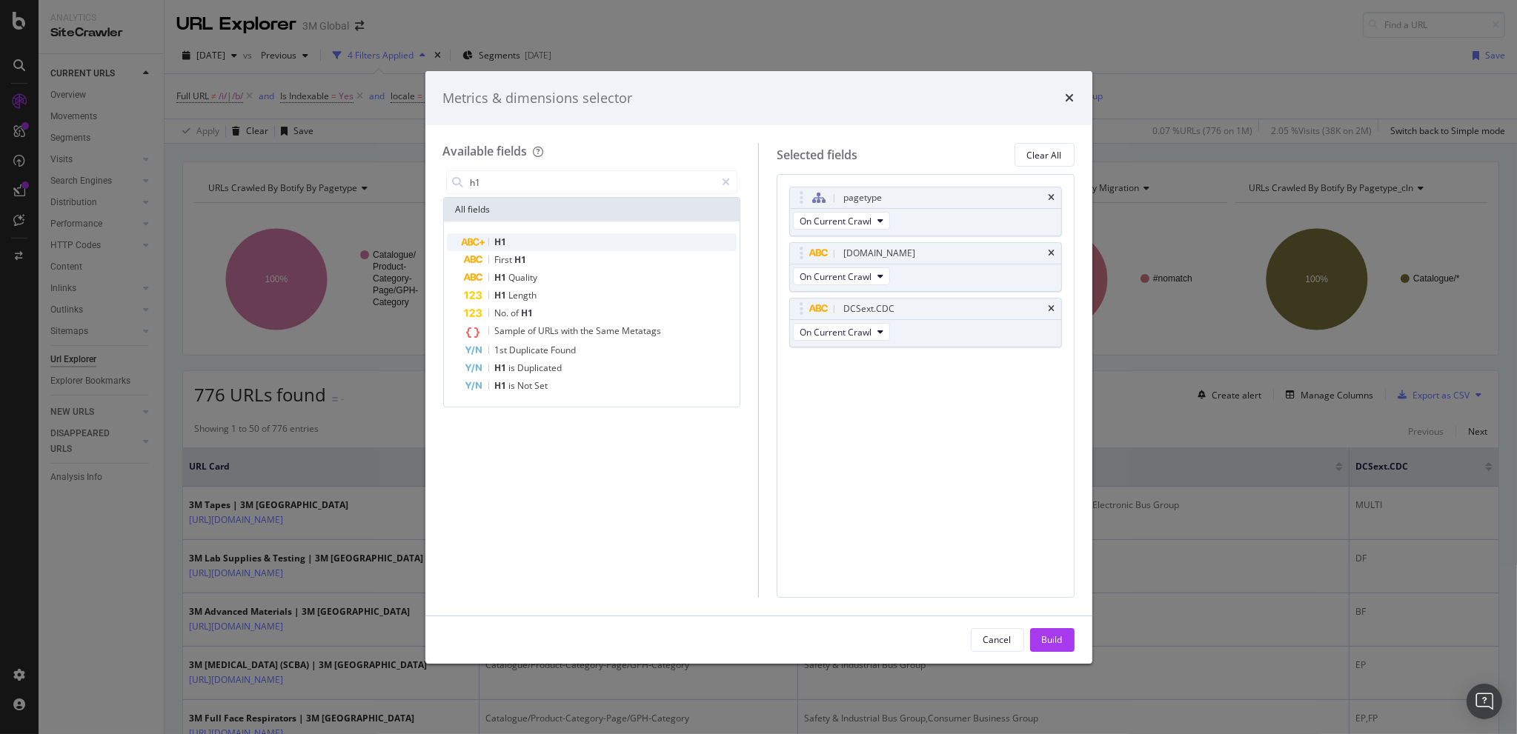
click at [527, 239] on div "H1" at bounding box center [601, 242] width 273 height 18
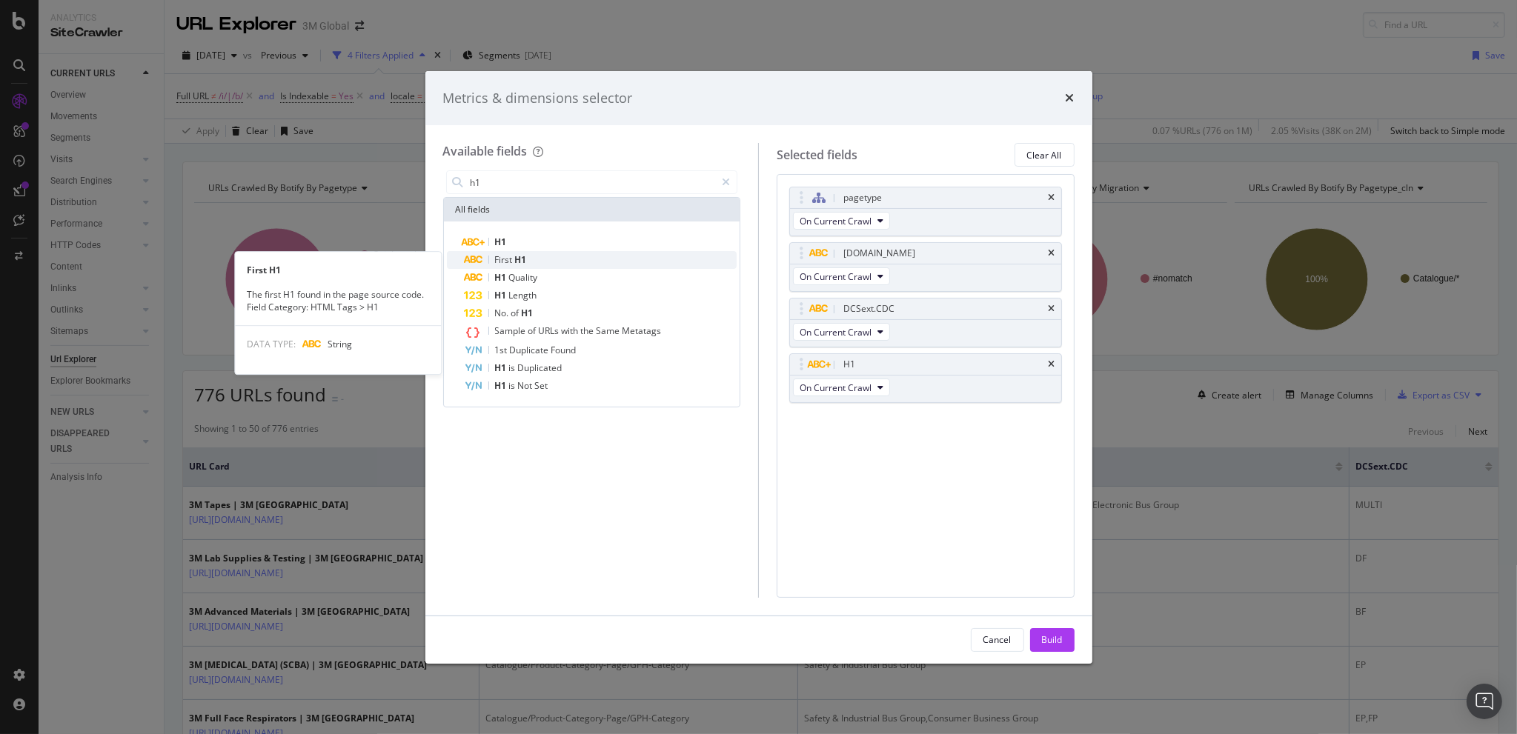
click at [518, 254] on span "H1" at bounding box center [521, 259] width 12 height 13
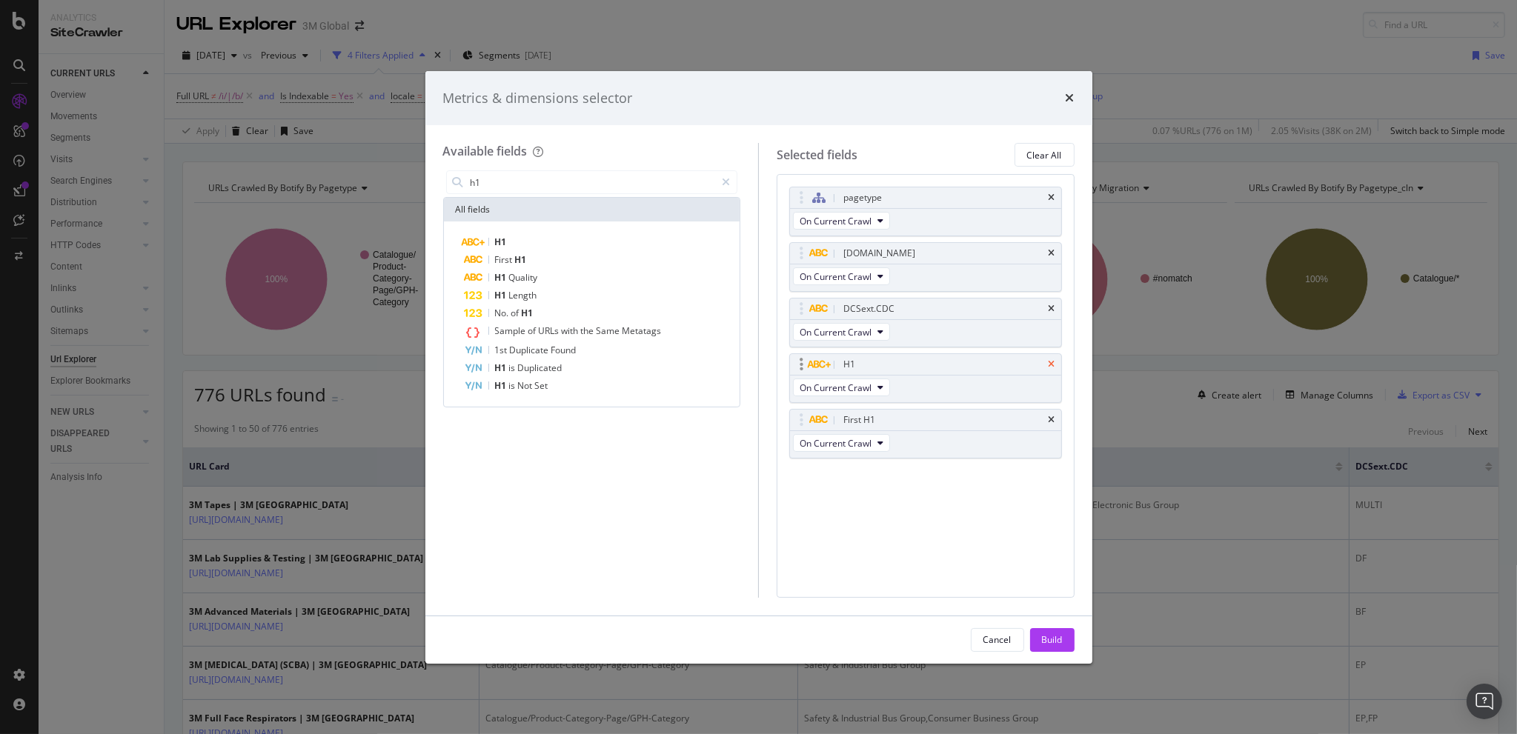
click at [1054, 364] on icon "times" at bounding box center [1052, 364] width 7 height 9
drag, startPoint x: 797, startPoint y: 359, endPoint x: 803, endPoint y: 196, distance: 163.9
click at [803, 196] on body "Analytics SiteCrawler CURRENT URLS Overview Movements Segments Visits Analysis …" at bounding box center [758, 367] width 1517 height 734
click at [1052, 633] on div "Build" at bounding box center [1052, 640] width 21 height 22
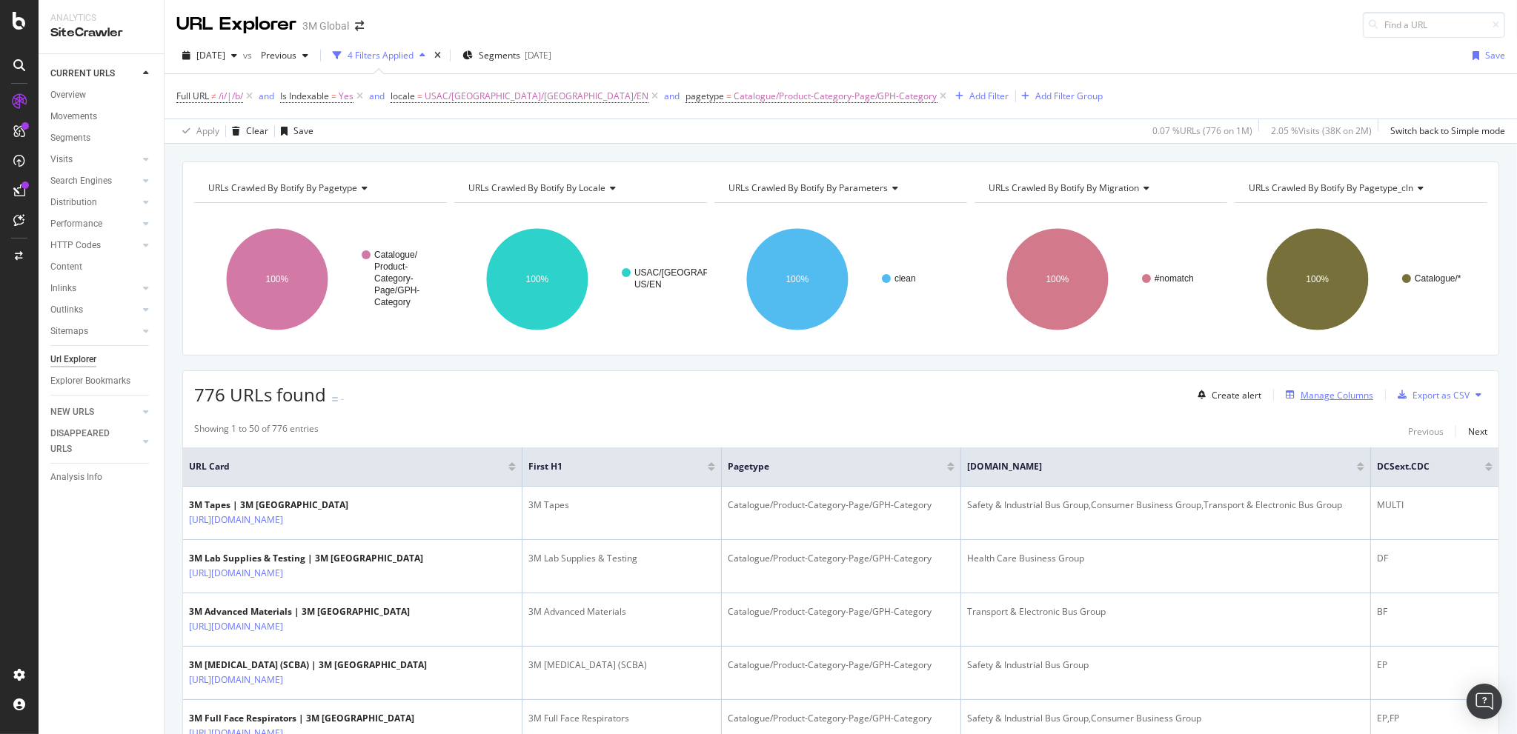
click at [1310, 399] on div "Manage Columns" at bounding box center [1337, 395] width 73 height 13
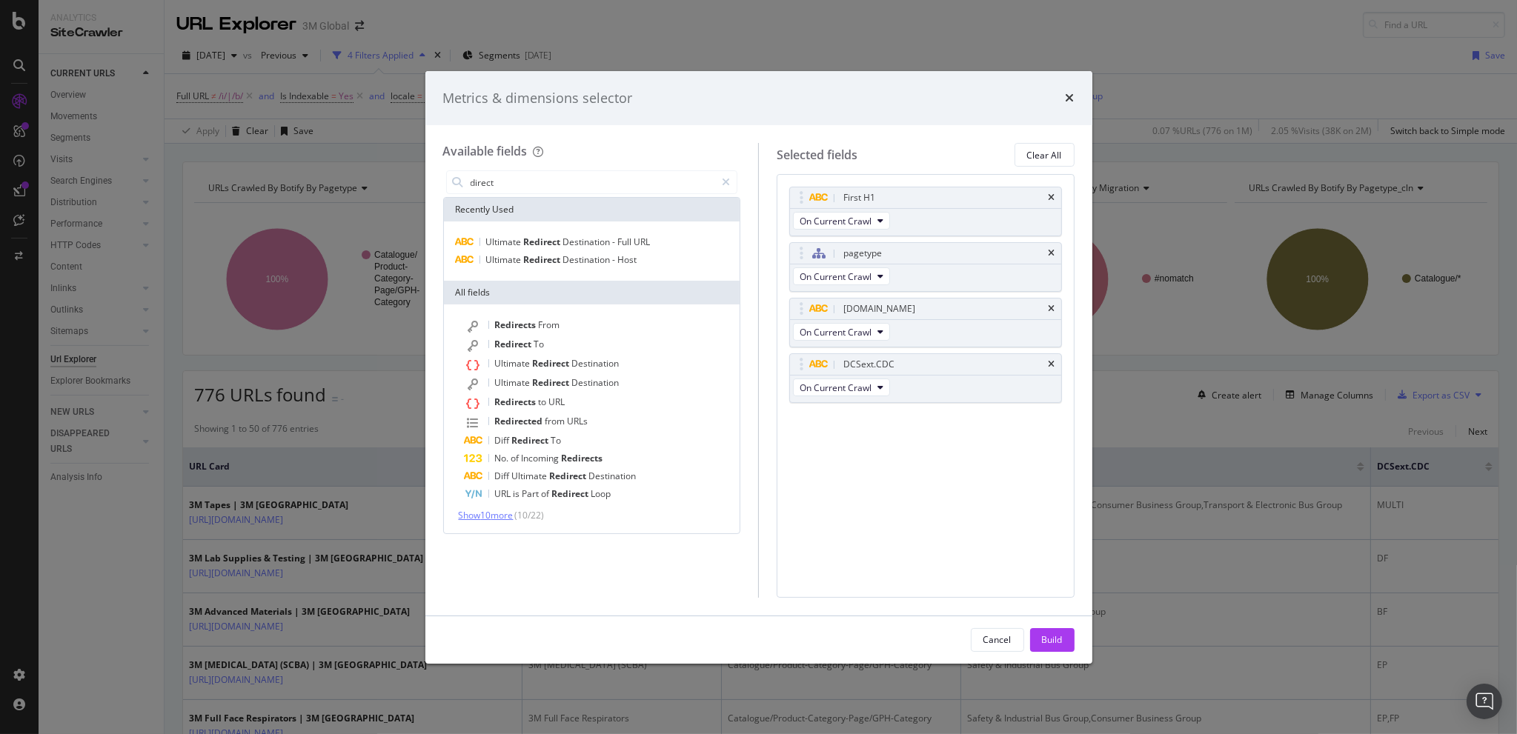
click at [495, 516] on span "Show 10 more" at bounding box center [486, 515] width 55 height 13
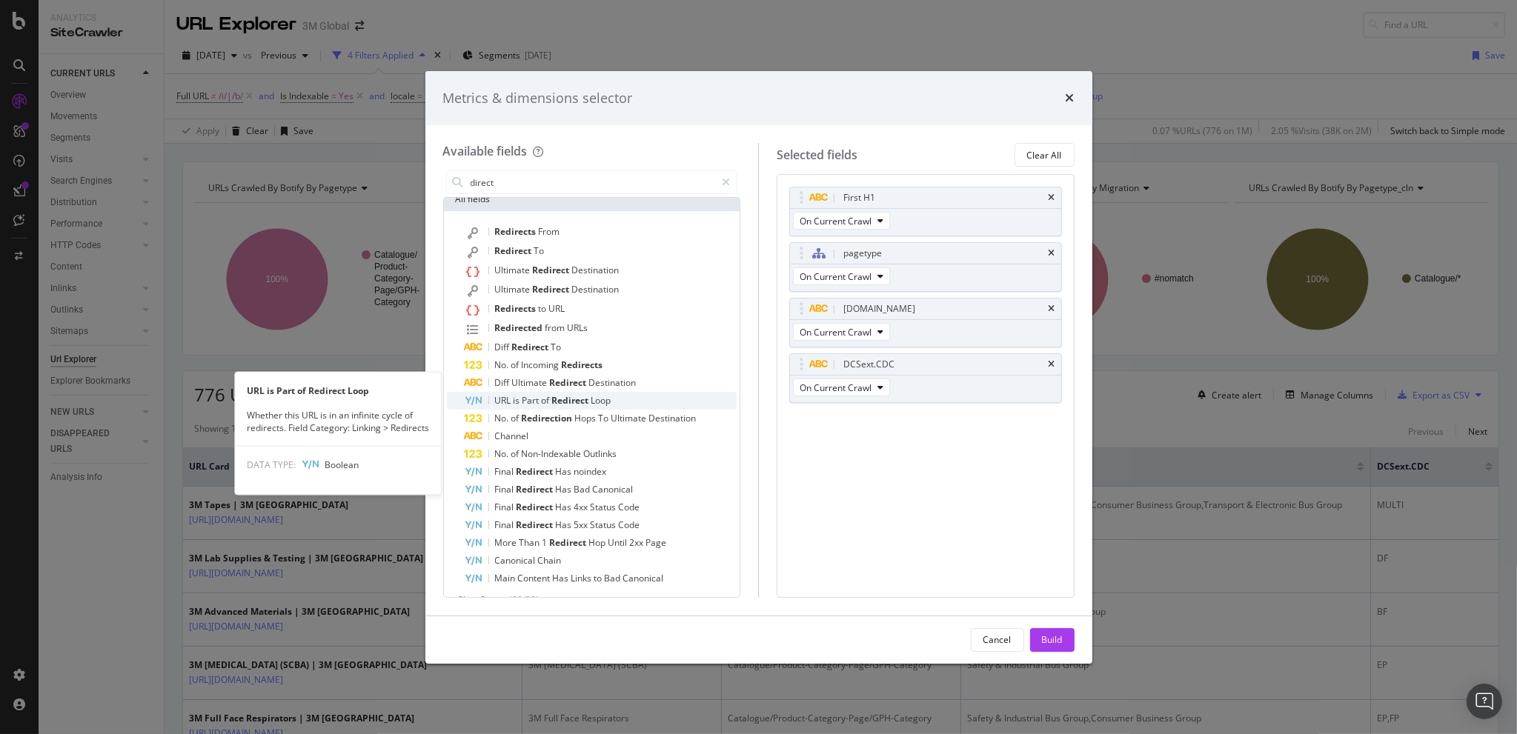
scroll to position [113, 0]
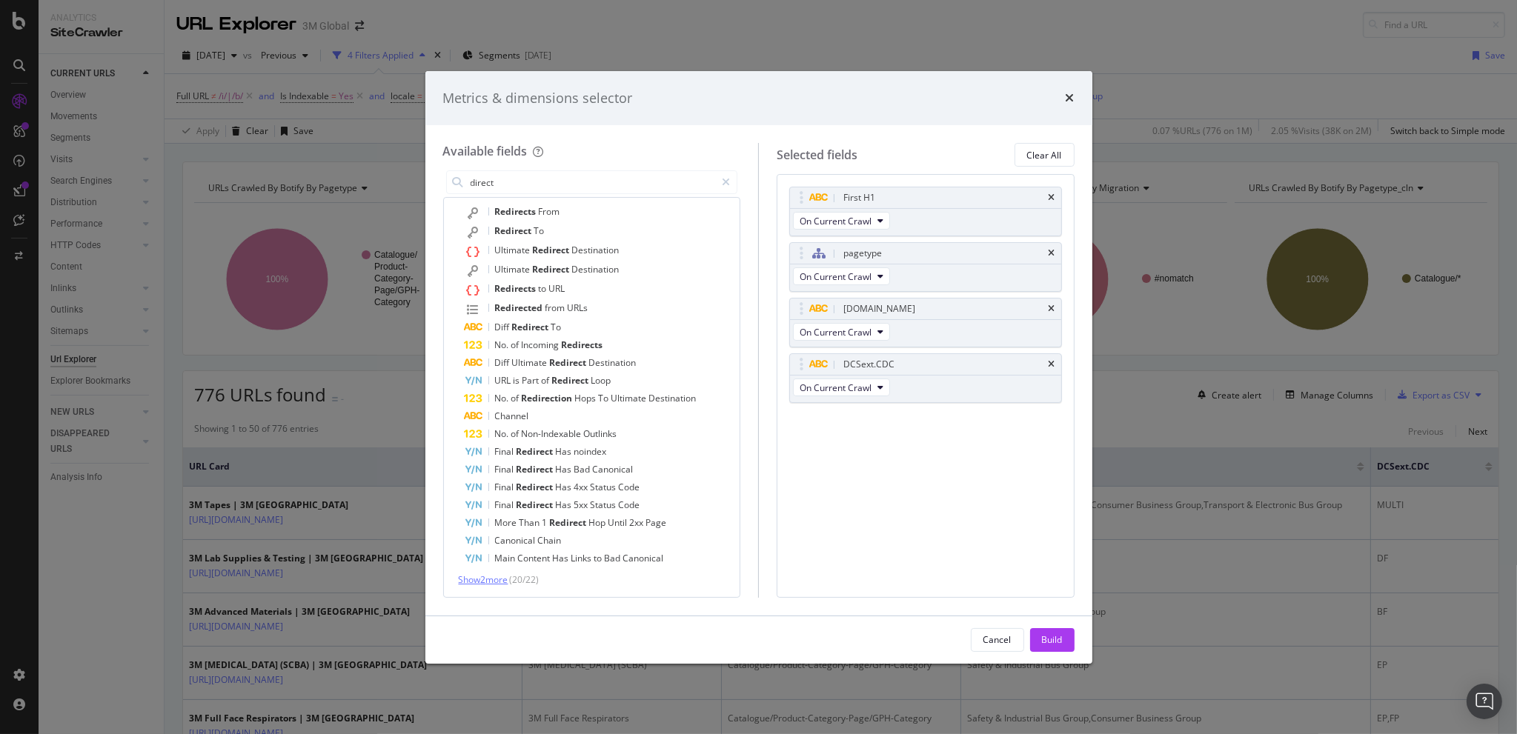
click at [491, 582] on span "Show 2 more" at bounding box center [484, 580] width 50 height 13
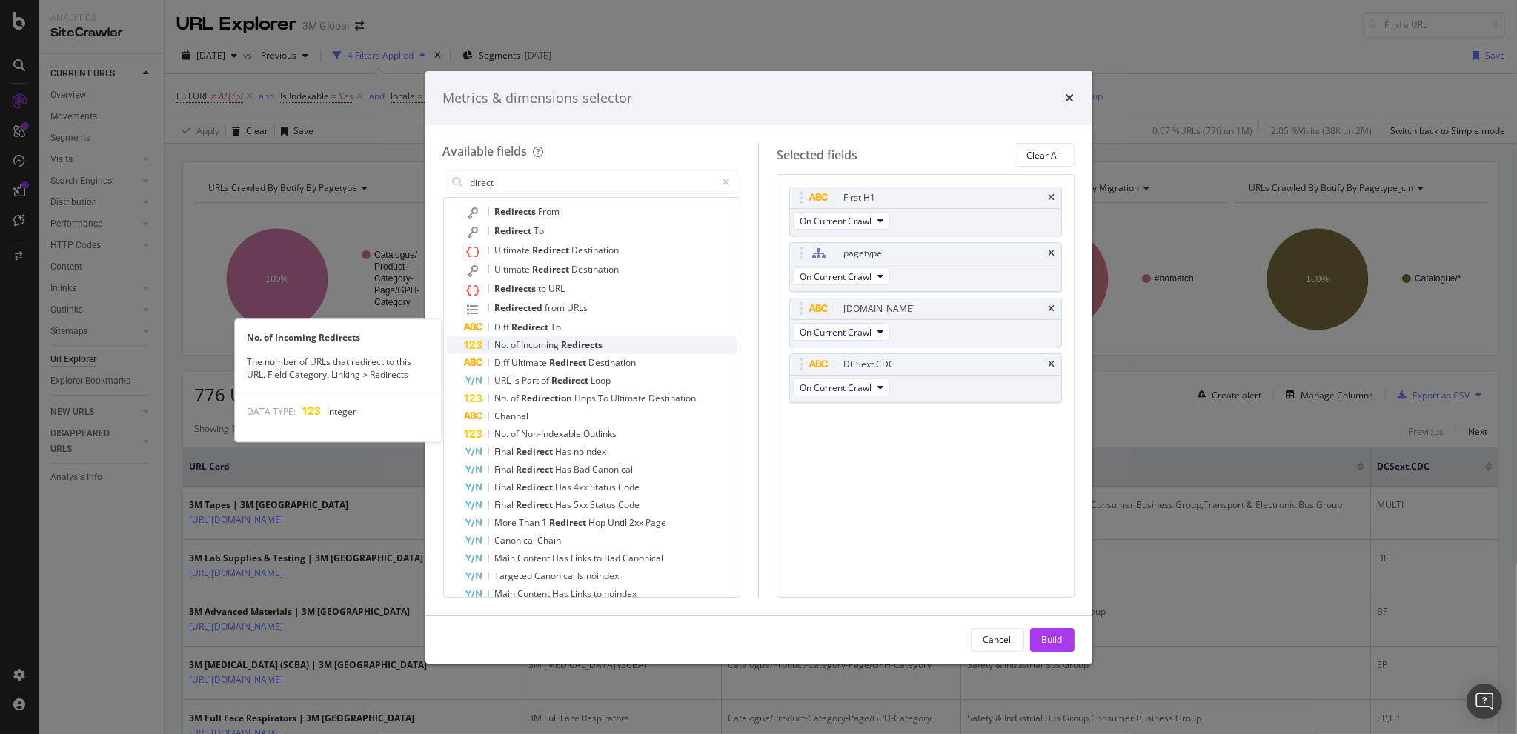
scroll to position [130, 0]
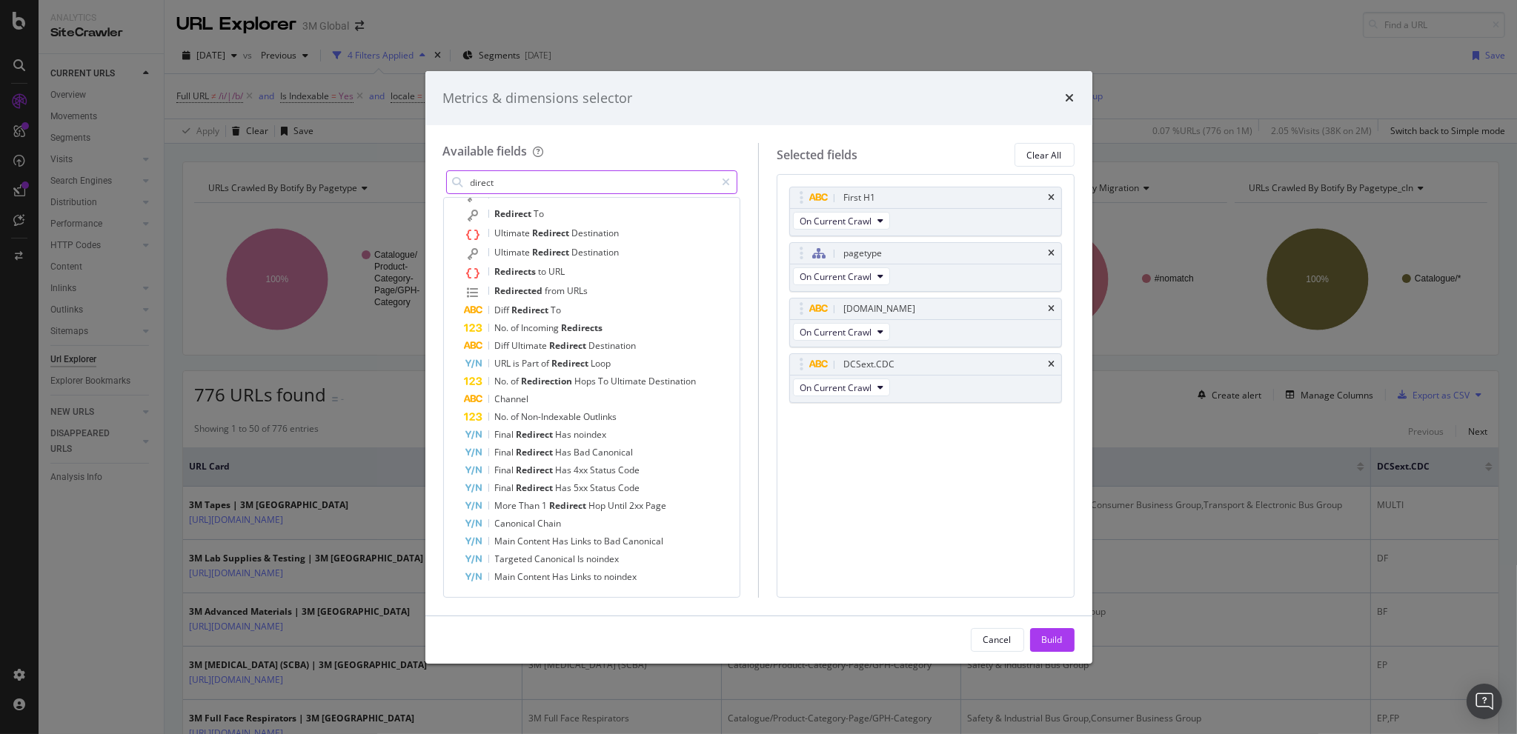
click at [519, 185] on input "direct" at bounding box center [592, 182] width 247 height 22
click at [522, 185] on input "direct" at bounding box center [592, 182] width 247 height 22
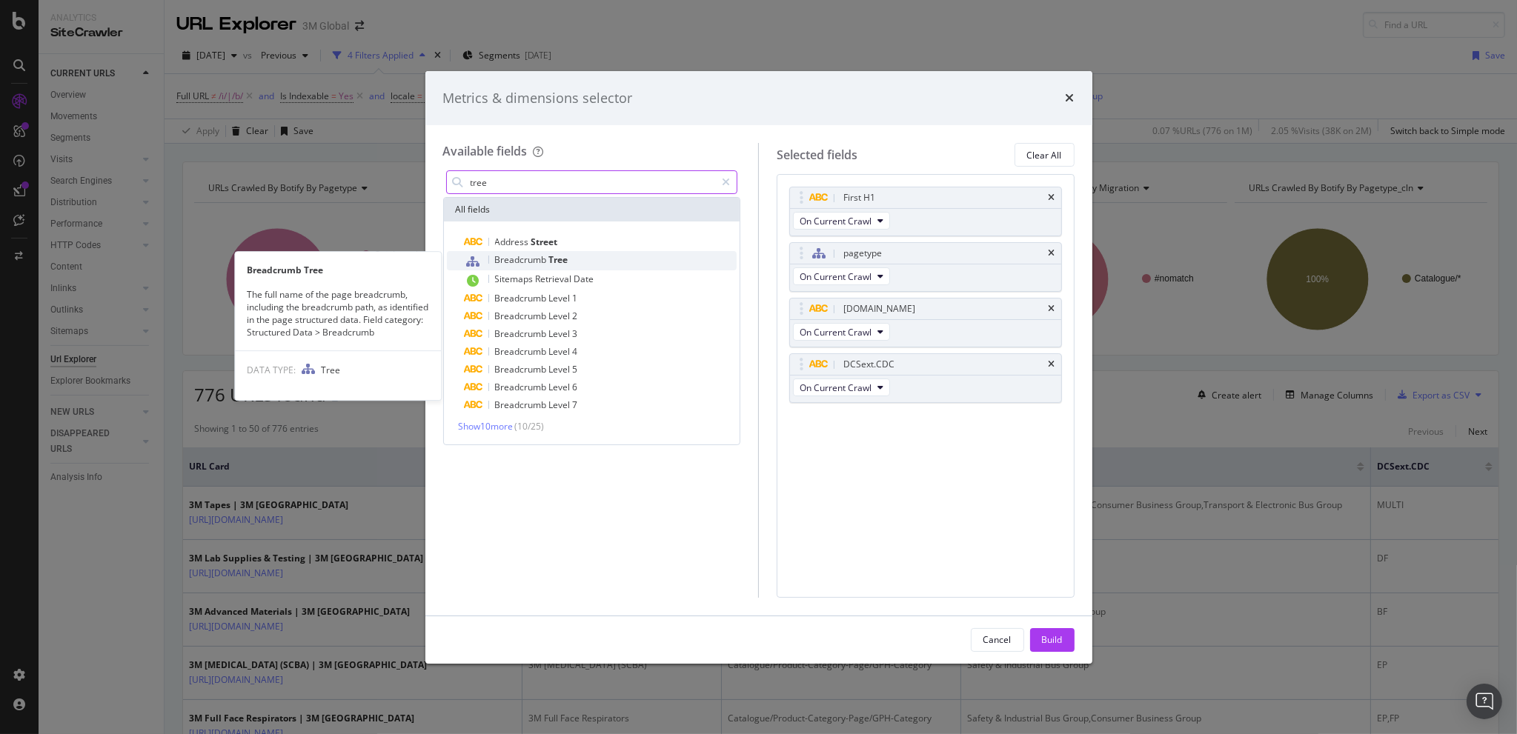
type input "tree"
click at [511, 257] on span "Breadcrumb" at bounding box center [522, 259] width 54 height 13
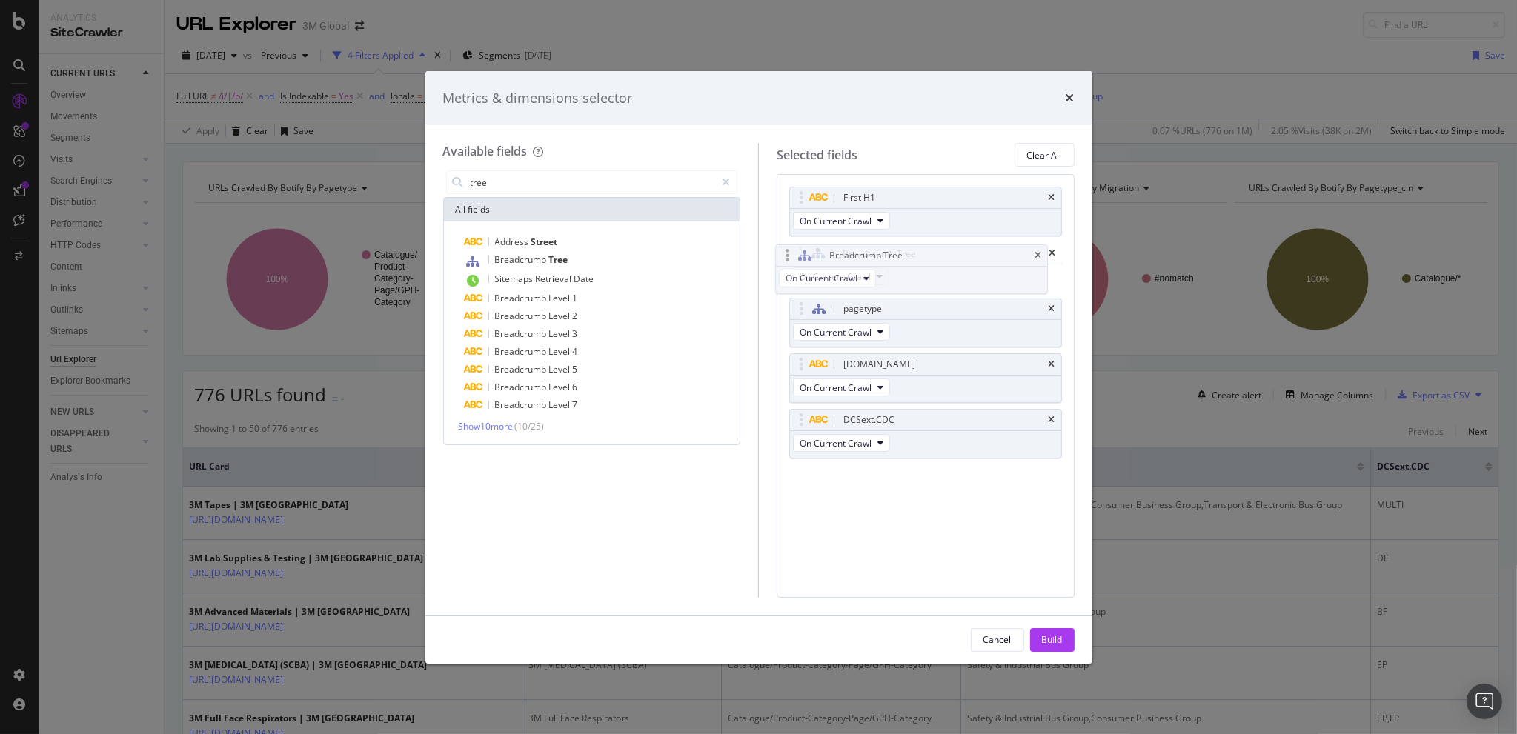
drag, startPoint x: 800, startPoint y: 419, endPoint x: 786, endPoint y: 255, distance: 164.4
click at [786, 255] on body "Analytics SiteCrawler CURRENT URLS Overview Movements Segments Visits Analysis …" at bounding box center [758, 367] width 1517 height 734
click at [1052, 306] on icon "times" at bounding box center [1052, 309] width 7 height 9
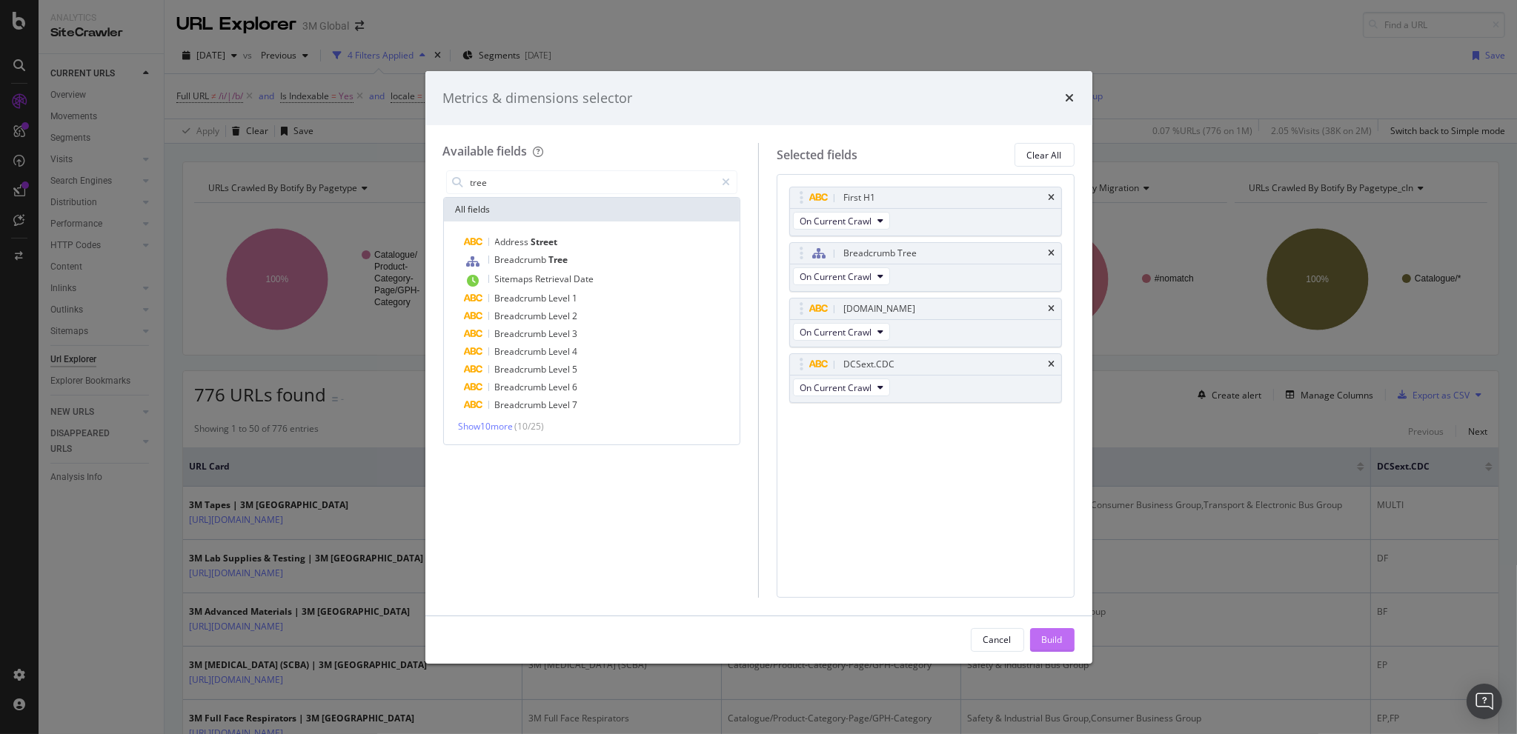
click at [1052, 637] on div "Build" at bounding box center [1052, 640] width 21 height 13
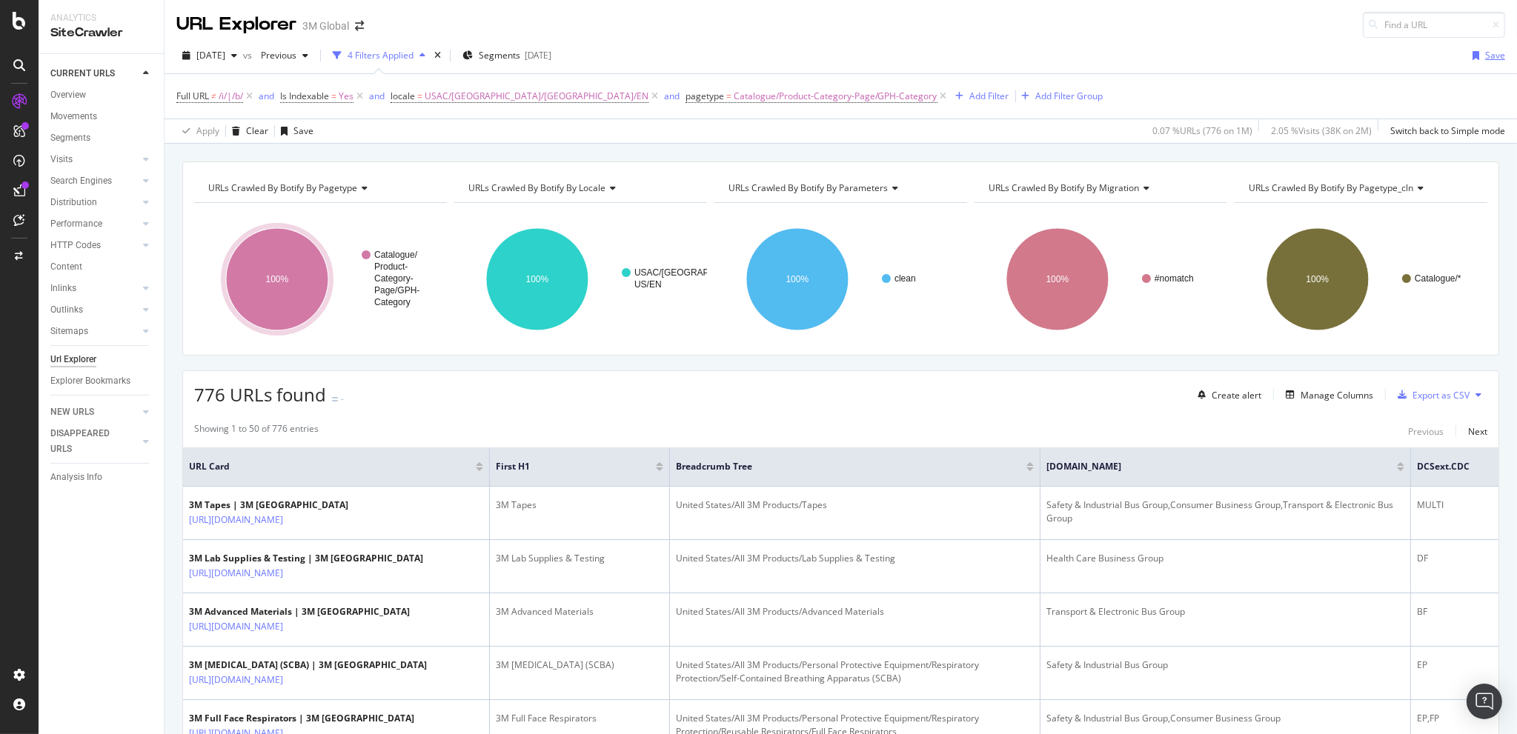
click at [1485, 53] on div "Save" at bounding box center [1495, 55] width 20 height 13
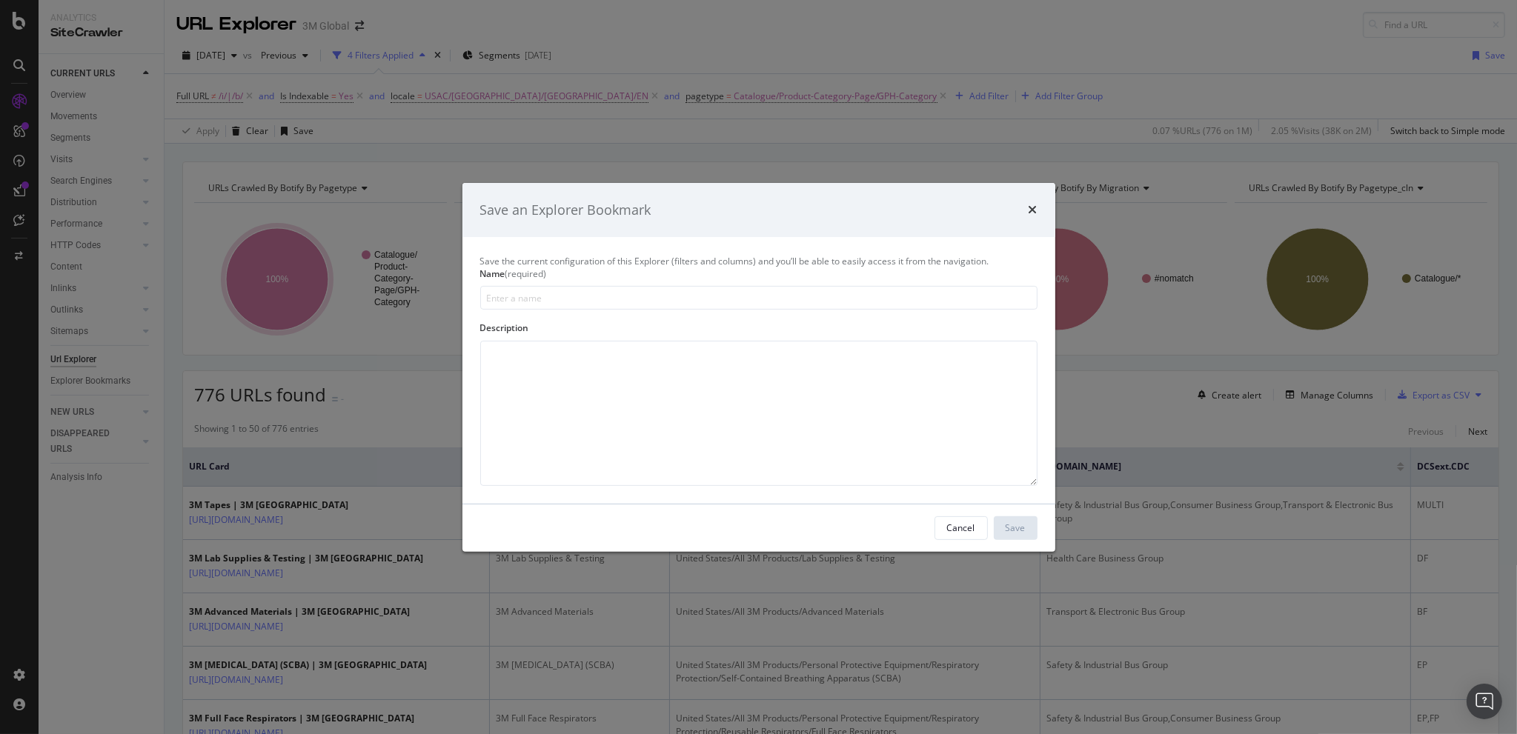
click at [560, 305] on input "modal" at bounding box center [758, 298] width 557 height 24
type input "GPH Category Tree"
click at [1014, 534] on div "Save" at bounding box center [1016, 528] width 20 height 13
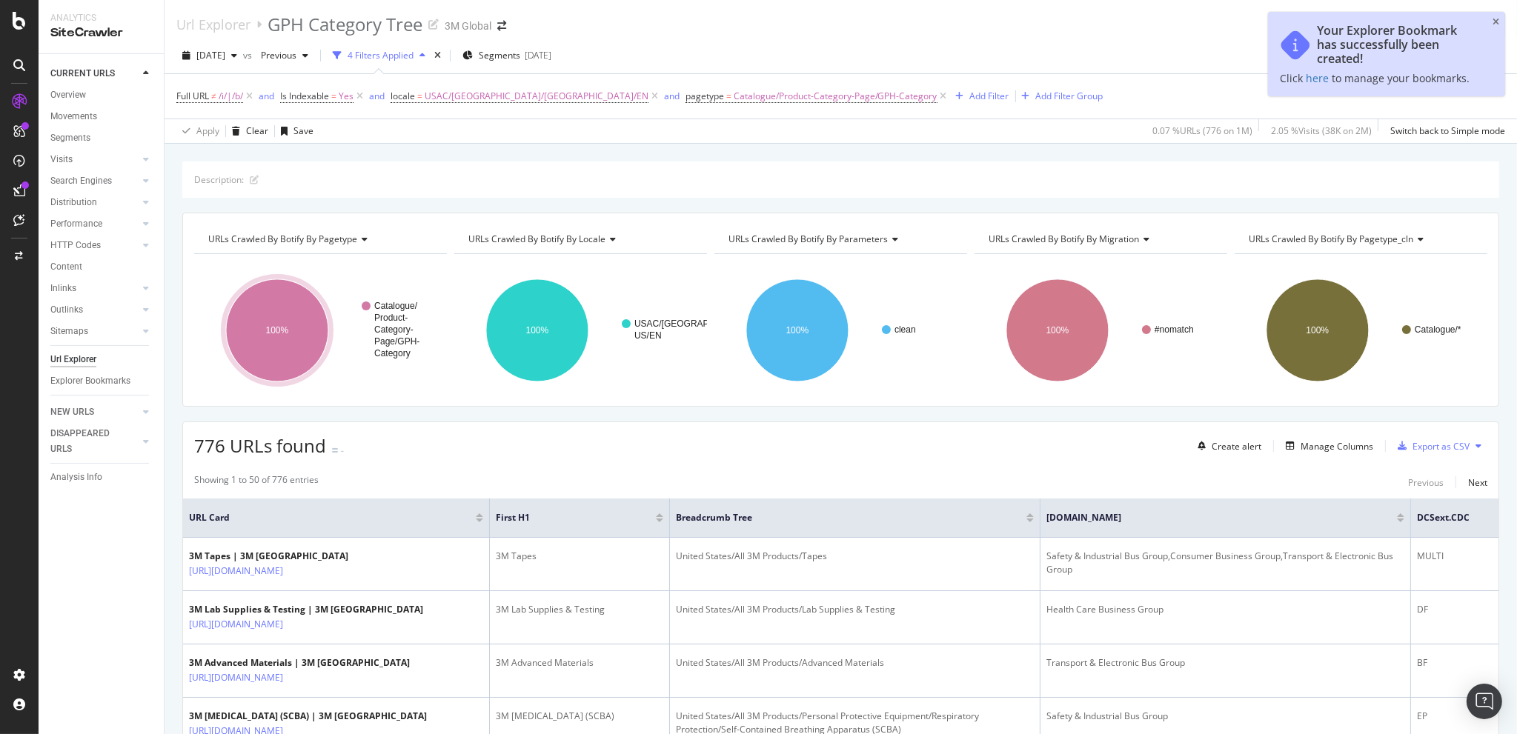
click at [889, 457] on div "776 URLs found - Create alert Manage Columns Export as CSV" at bounding box center [840, 440] width 1315 height 36
click at [1494, 18] on icon "close toast" at bounding box center [1496, 22] width 7 height 9
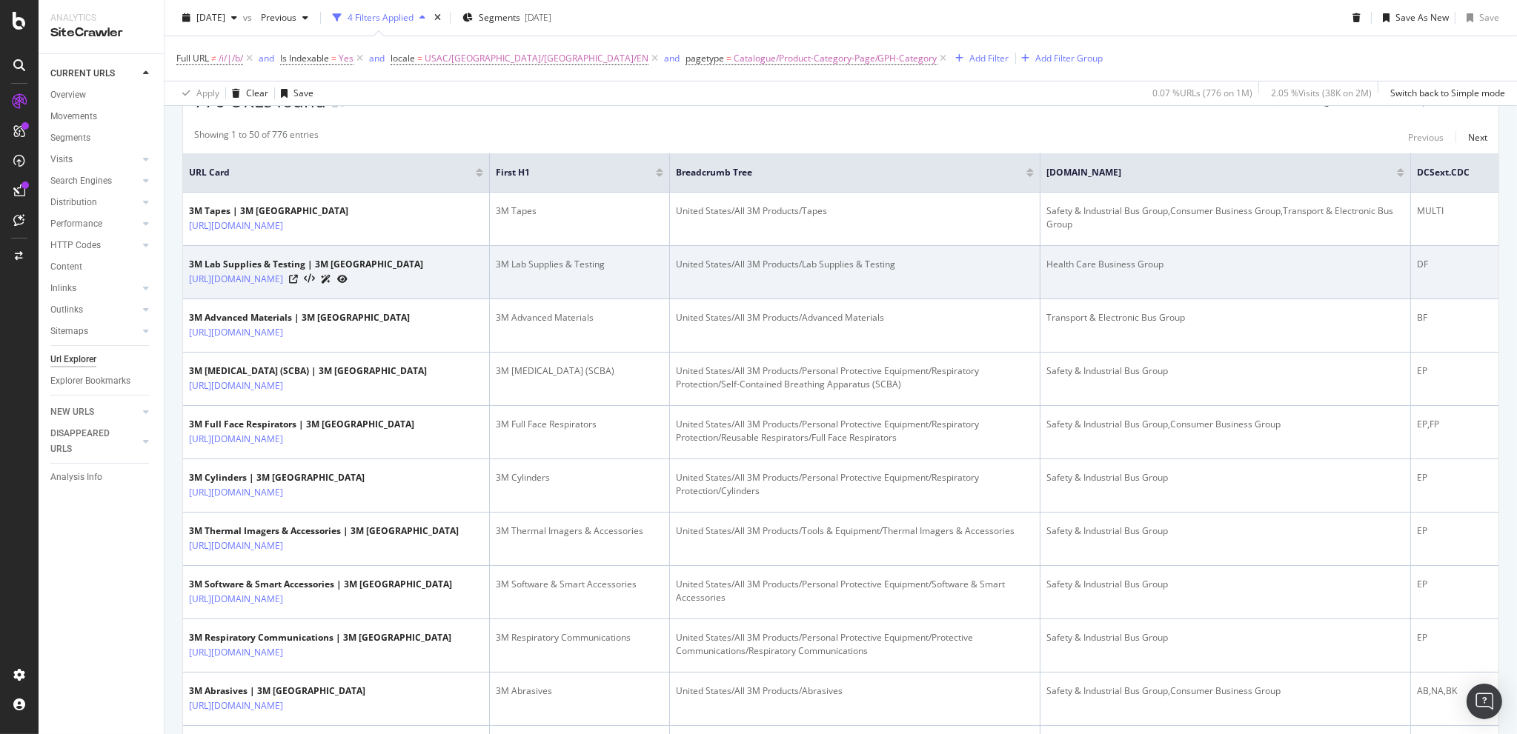
scroll to position [173, 0]
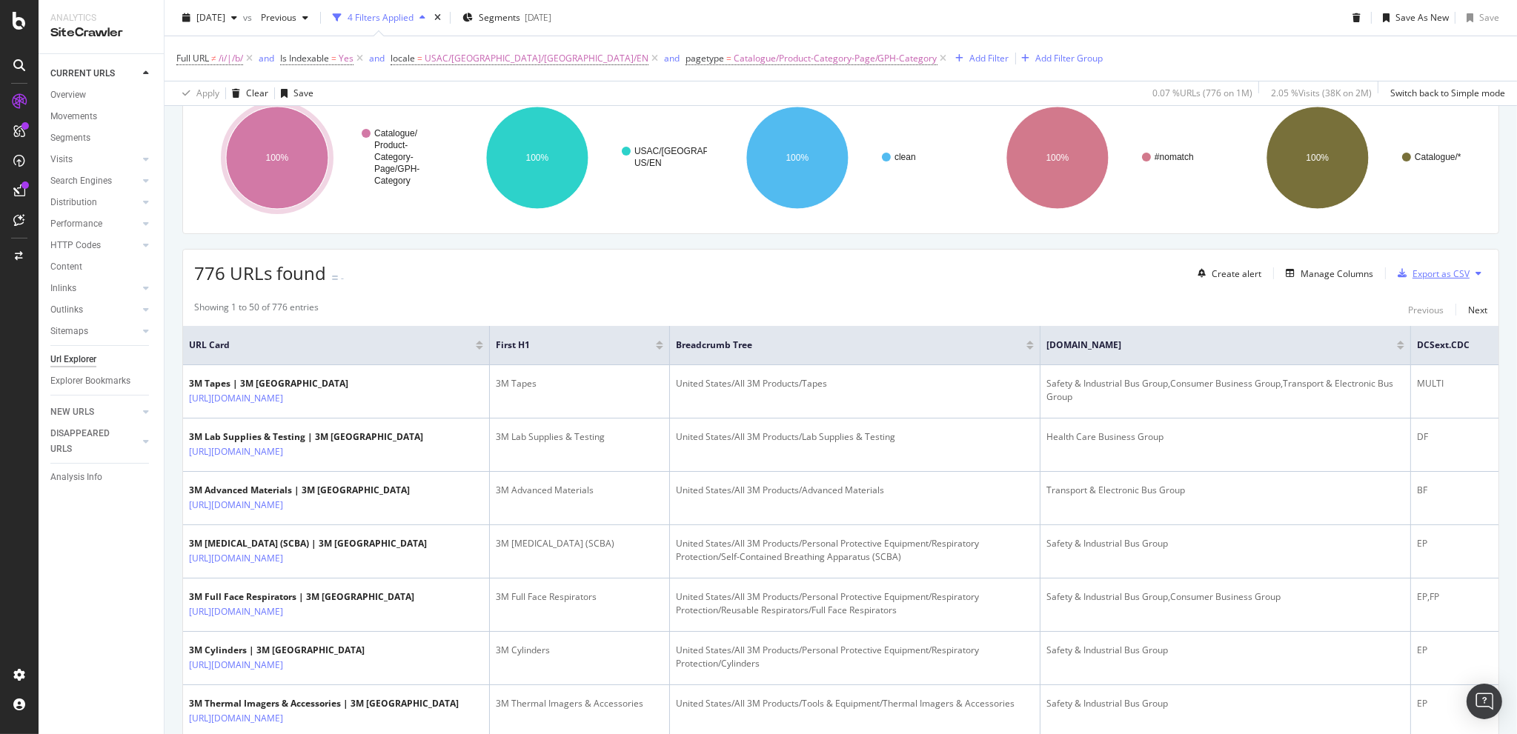
click at [1418, 268] on div "Export as CSV" at bounding box center [1441, 274] width 57 height 13
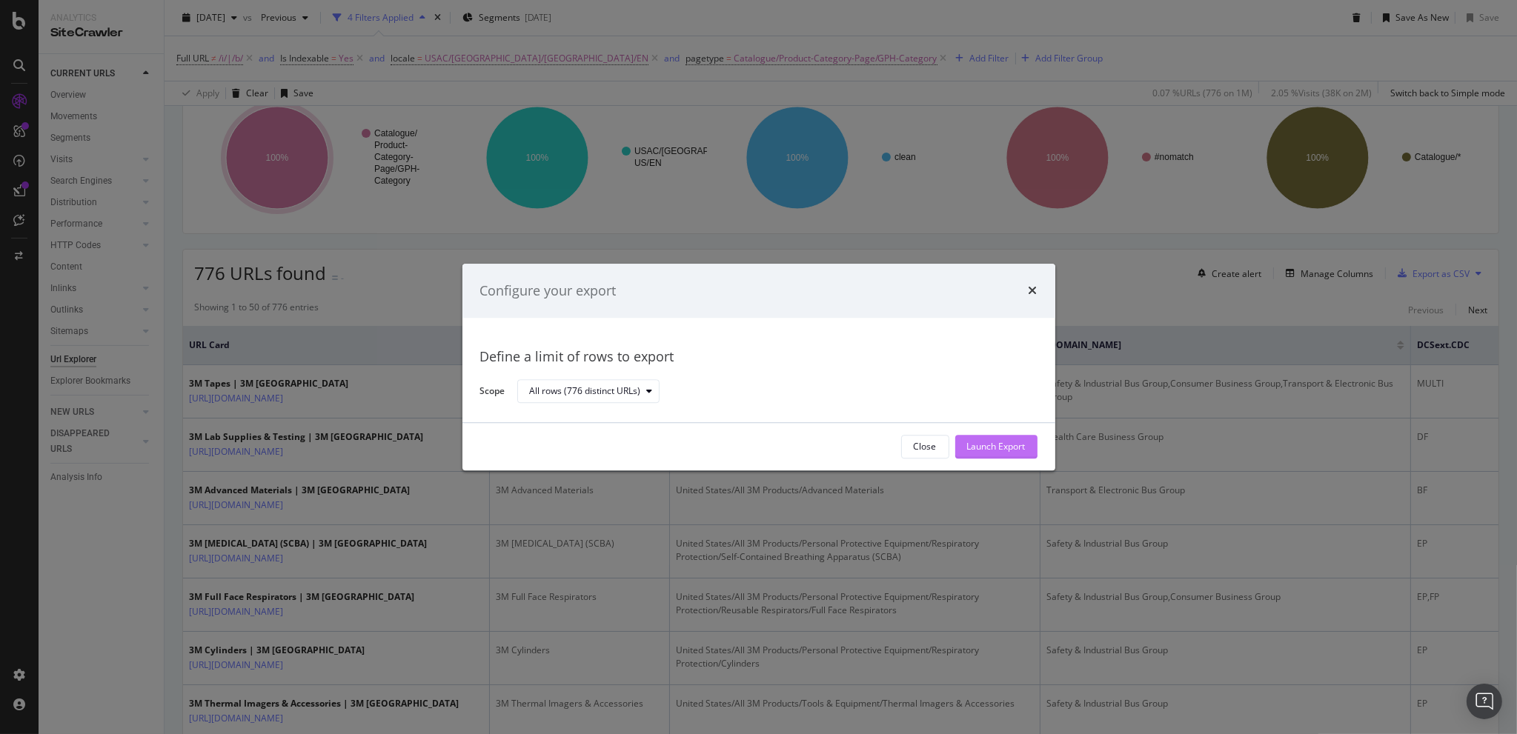
click at [989, 445] on div "Launch Export" at bounding box center [996, 447] width 59 height 13
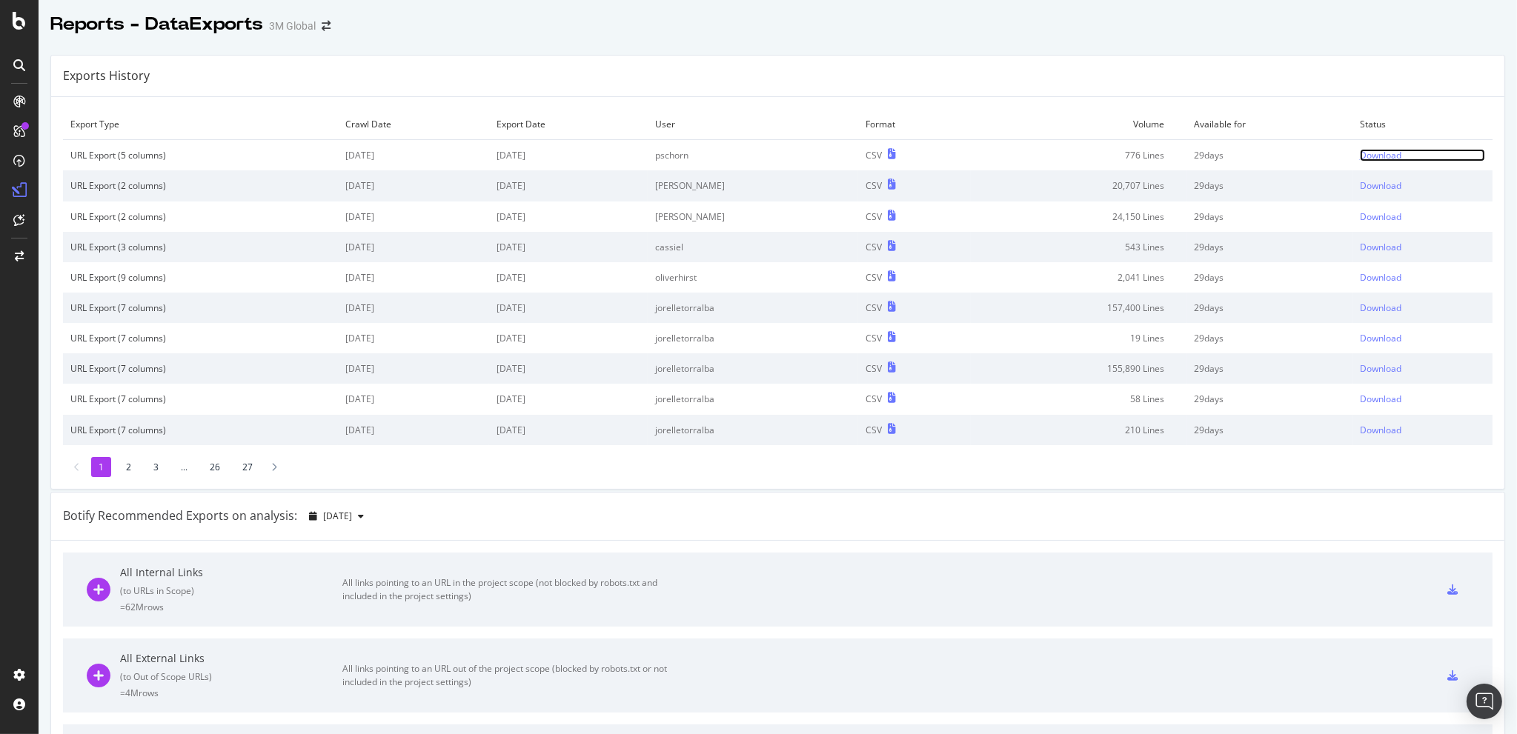
click at [1360, 149] on div "Download" at bounding box center [1381, 155] width 42 height 13
